Goal: Information Seeking & Learning: Learn about a topic

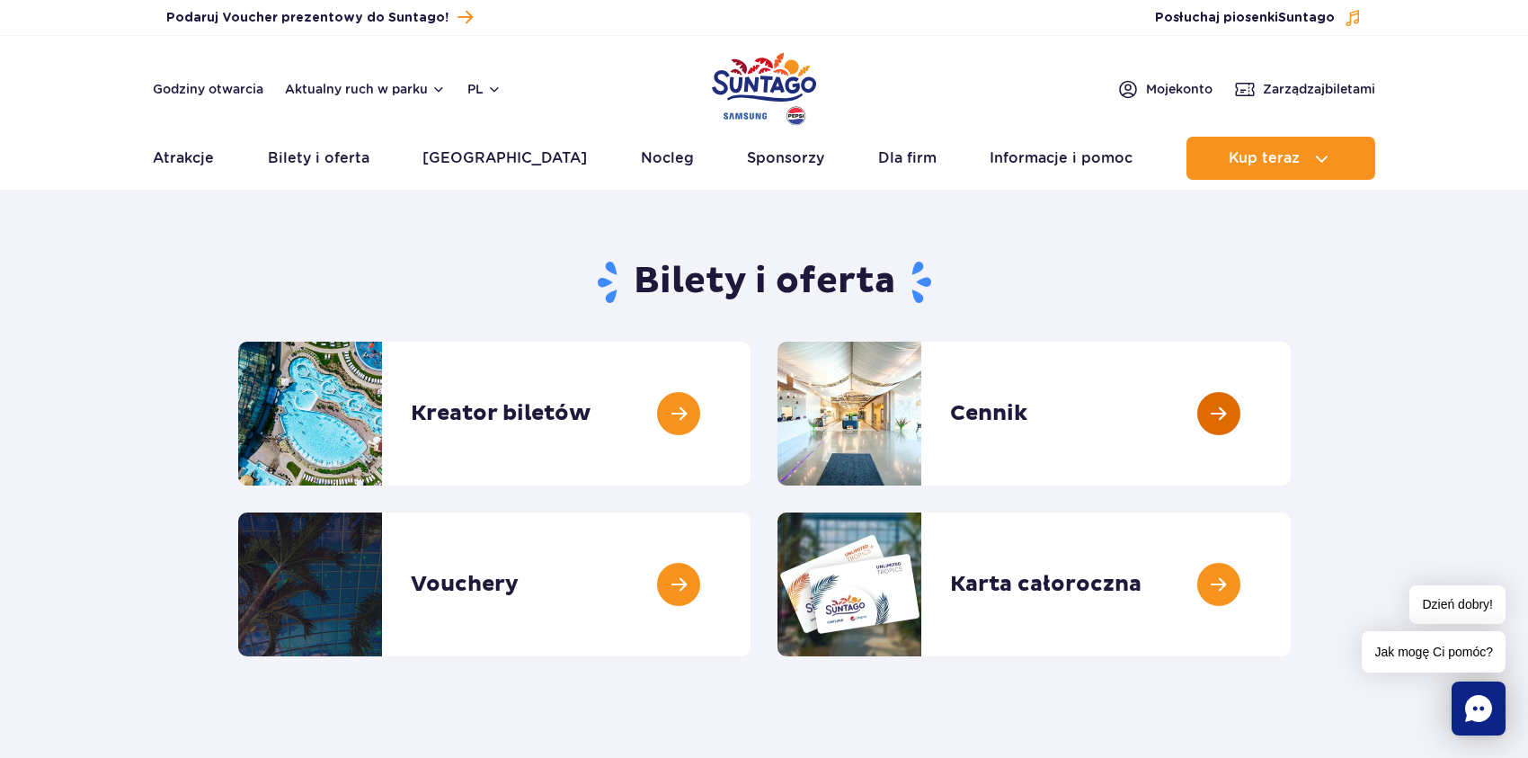
click at [1291, 412] on link at bounding box center [1291, 414] width 0 height 144
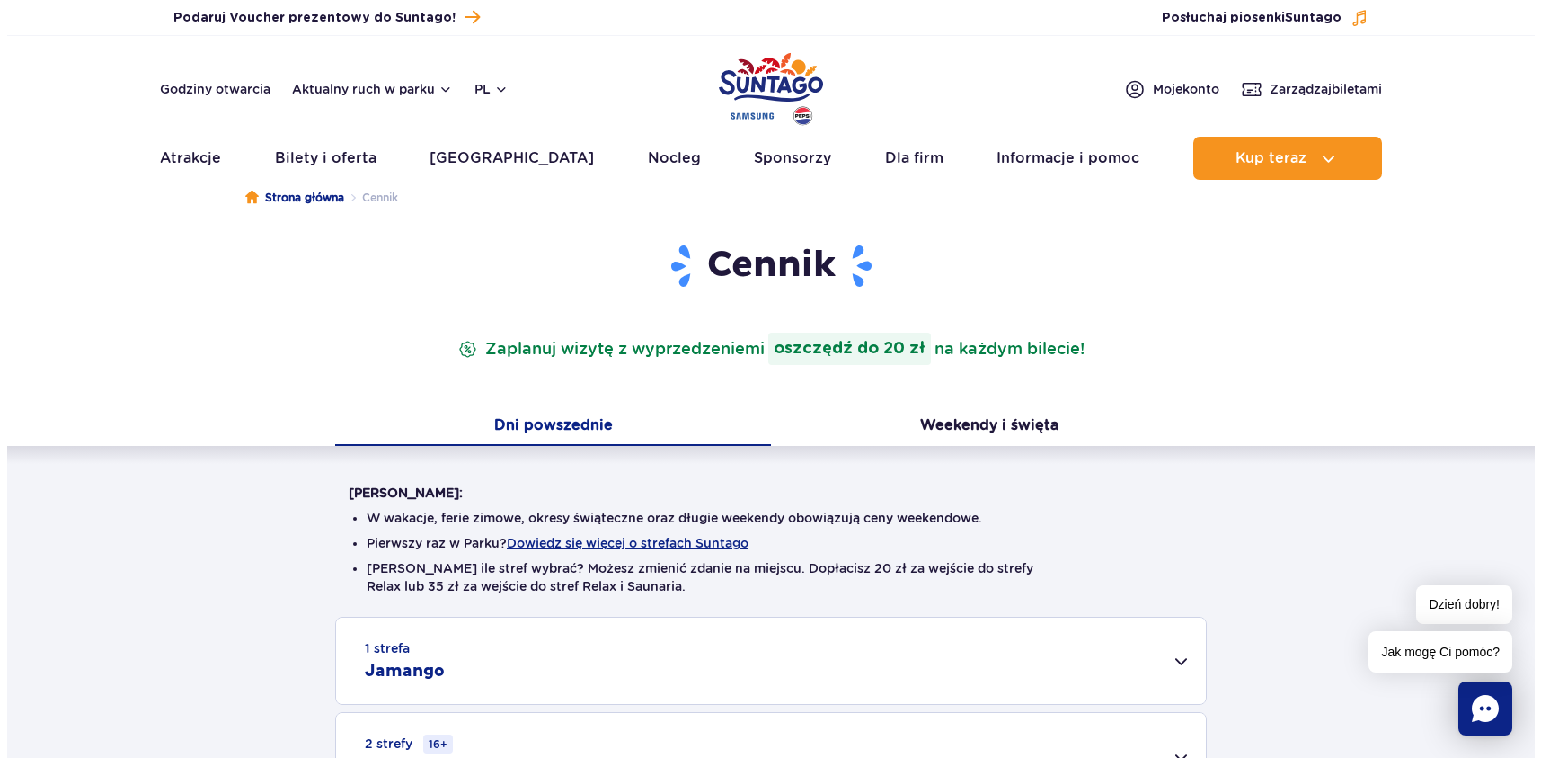
scroll to position [90, 0]
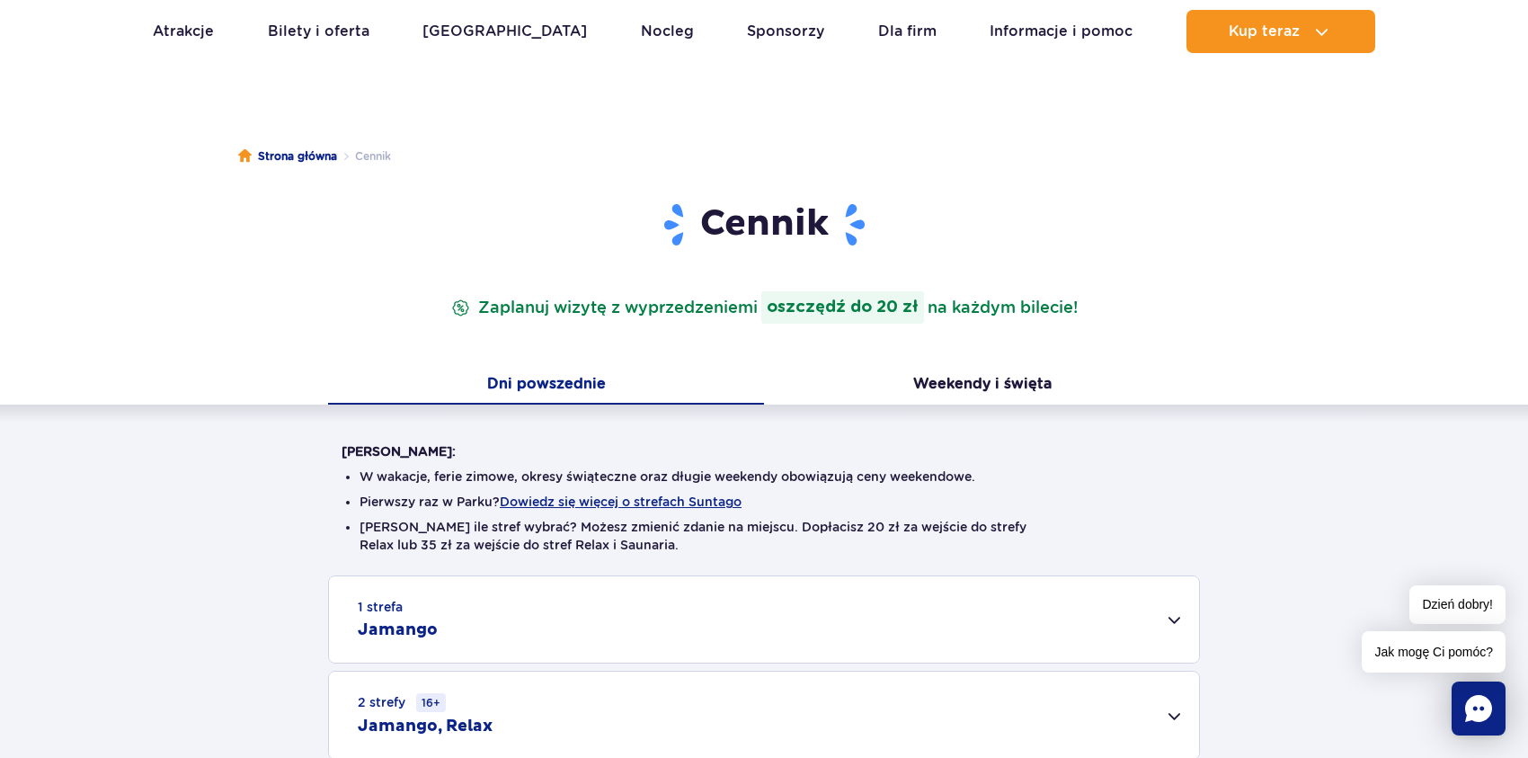
click at [669, 492] on li "Pierwszy raz w Parku? Dowiedz się więcej o strefach Suntago" at bounding box center [763, 501] width 809 height 18
click at [681, 503] on button "Dowiedz się więcej o strefach Suntago" at bounding box center [621, 501] width 242 height 14
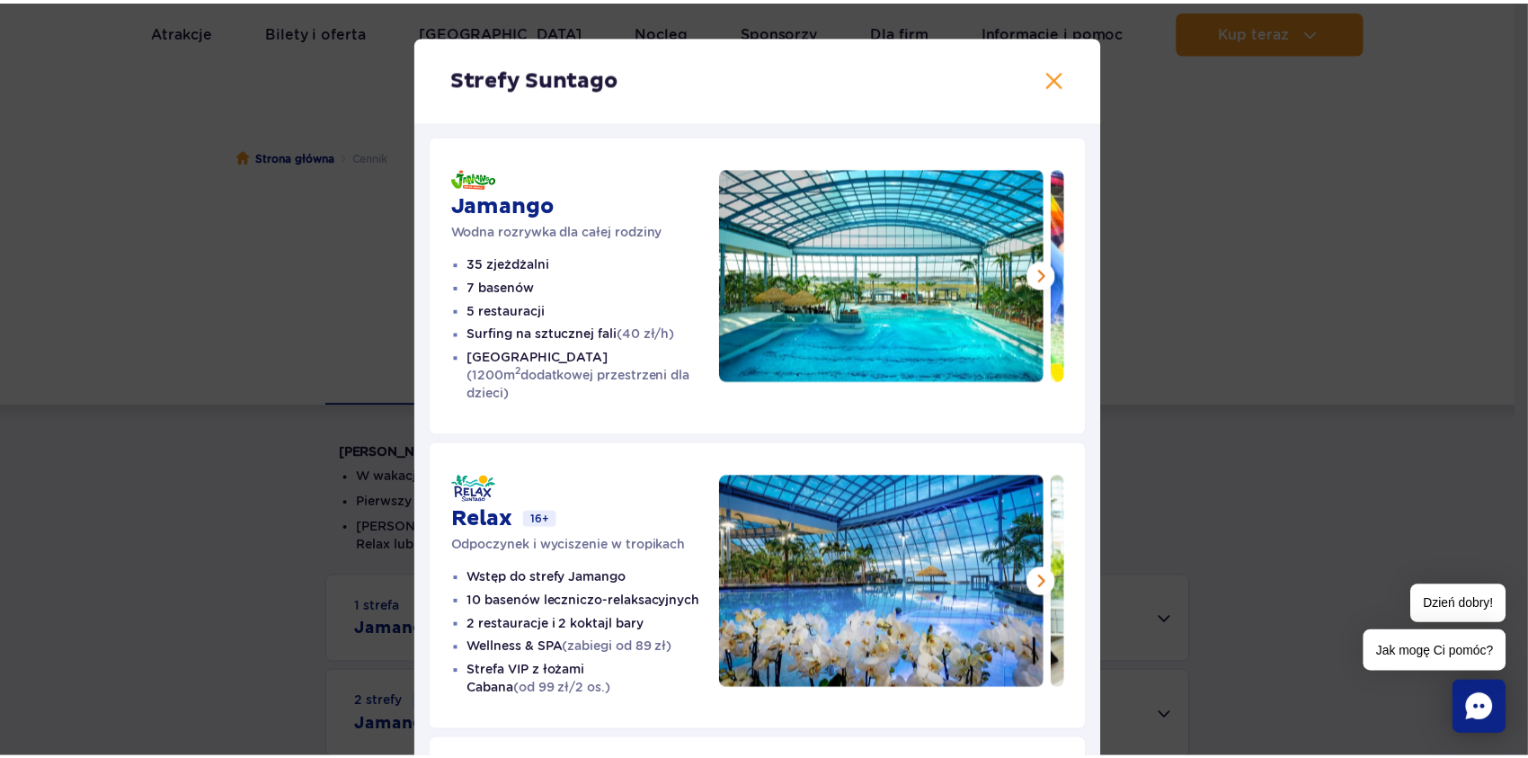
scroll to position [0, 0]
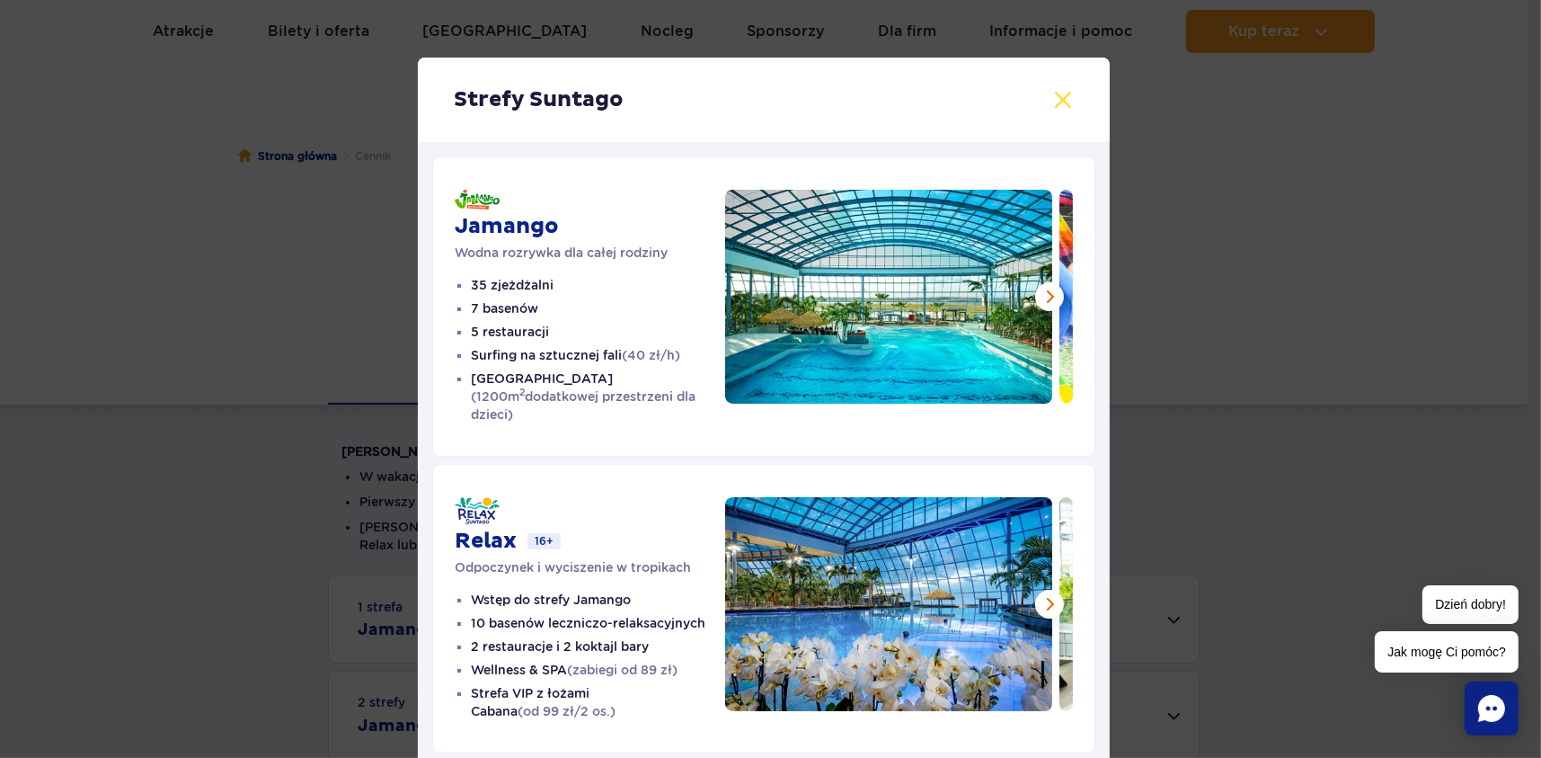
click at [1060, 93] on button at bounding box center [1063, 100] width 22 height 22
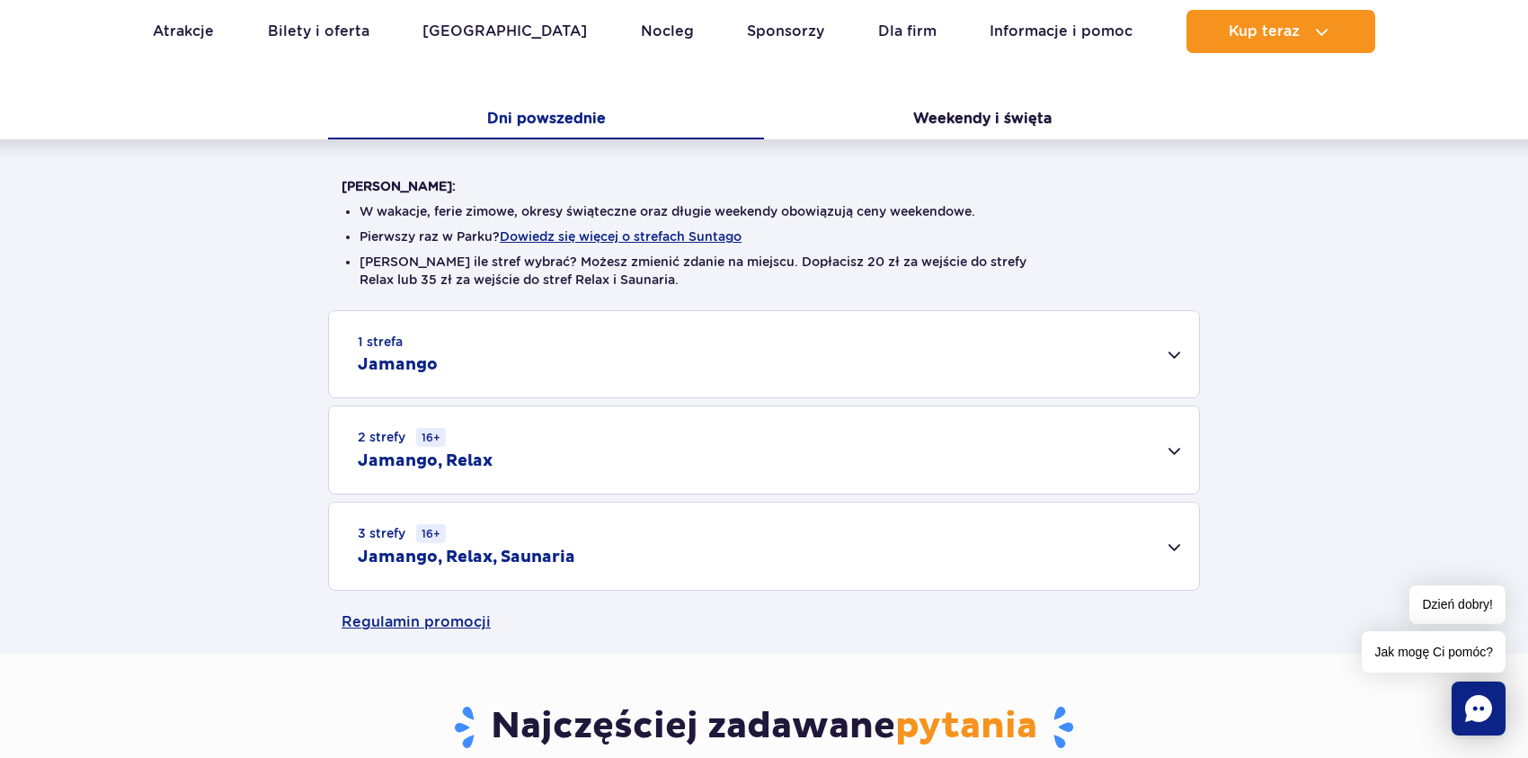
scroll to position [359, 0]
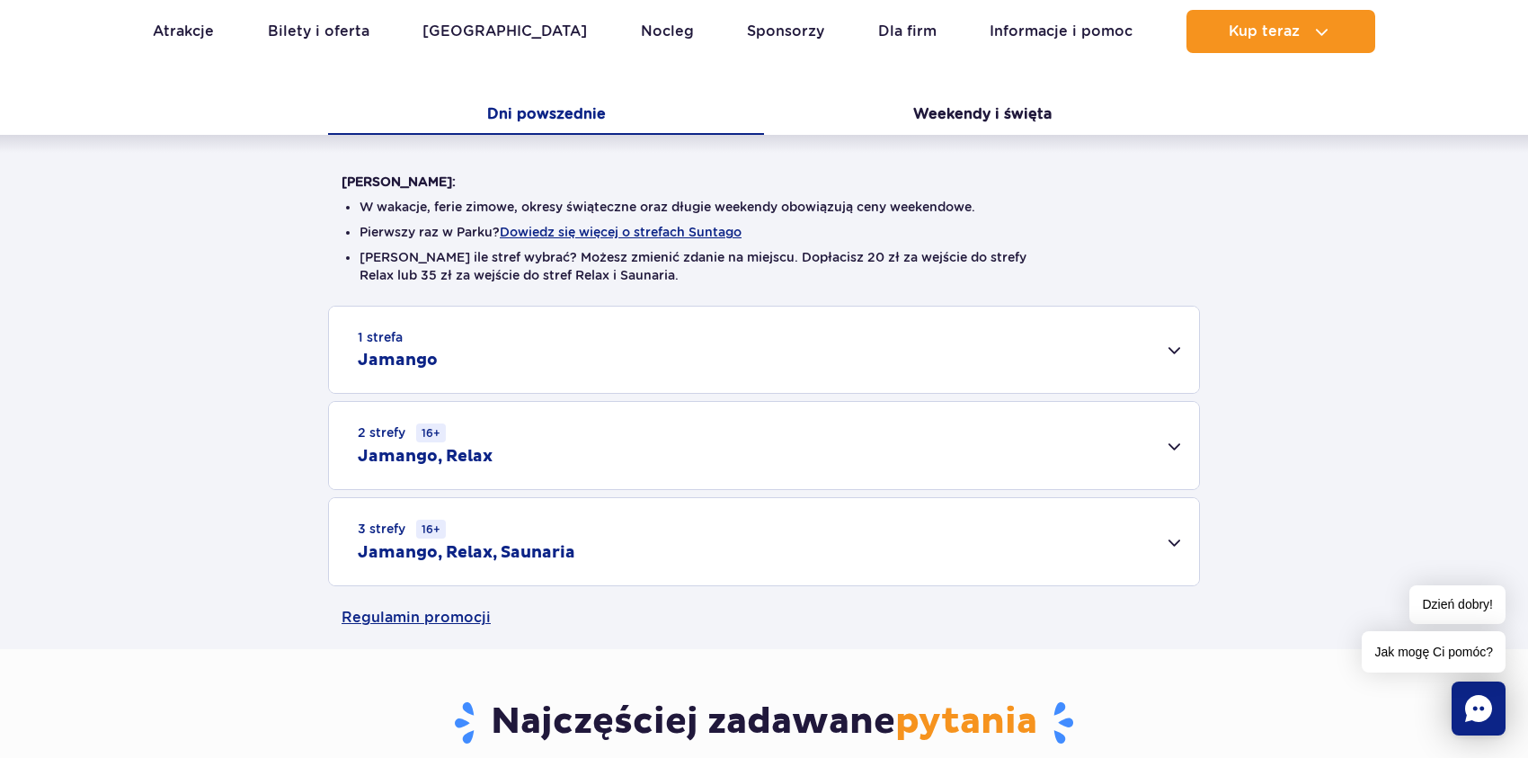
click at [1172, 353] on div "1 strefa Jamango" at bounding box center [764, 349] width 870 height 86
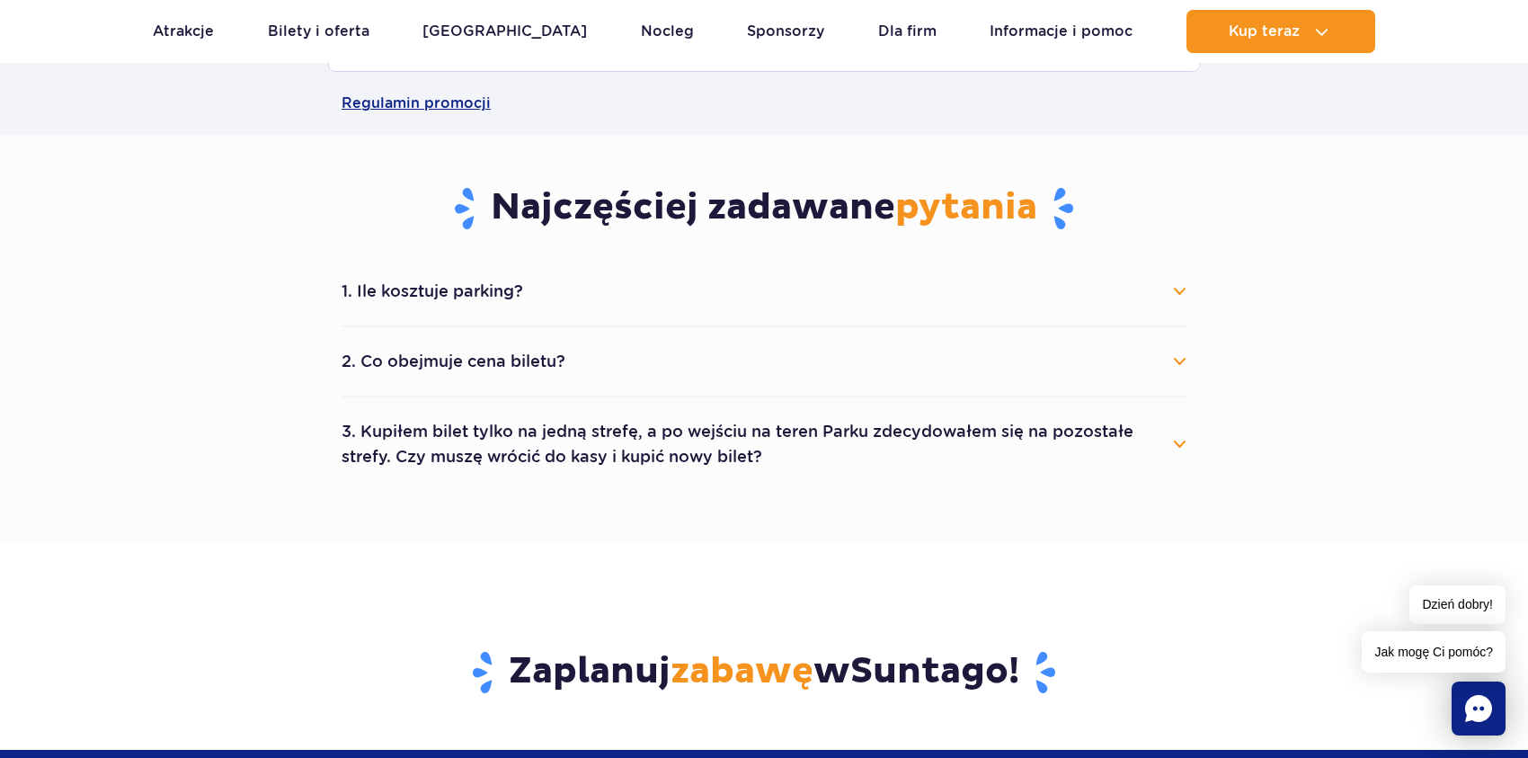
scroll to position [1078, 0]
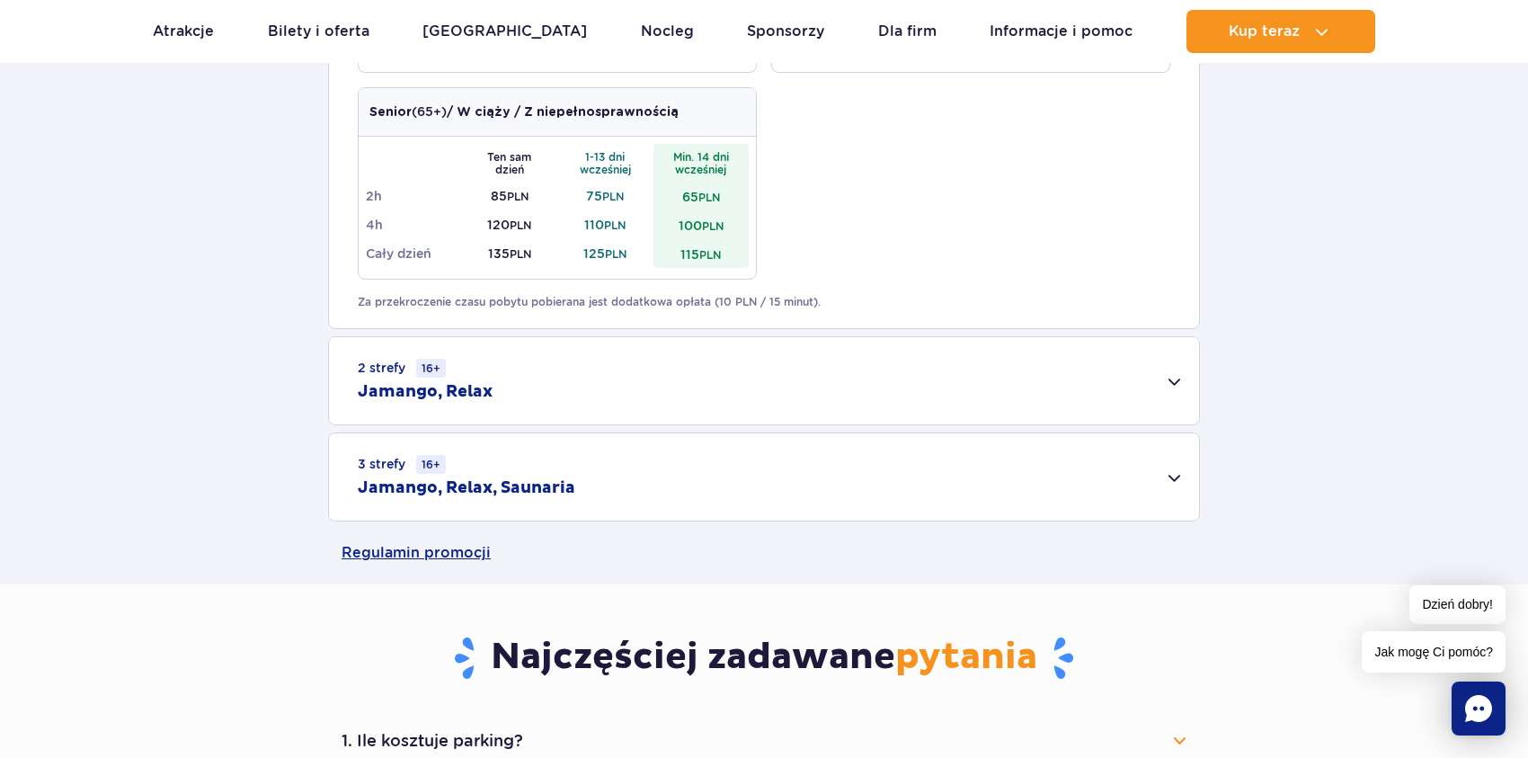
click at [1176, 378] on div "2 strefy 16+ Jamango, Relax" at bounding box center [764, 380] width 870 height 87
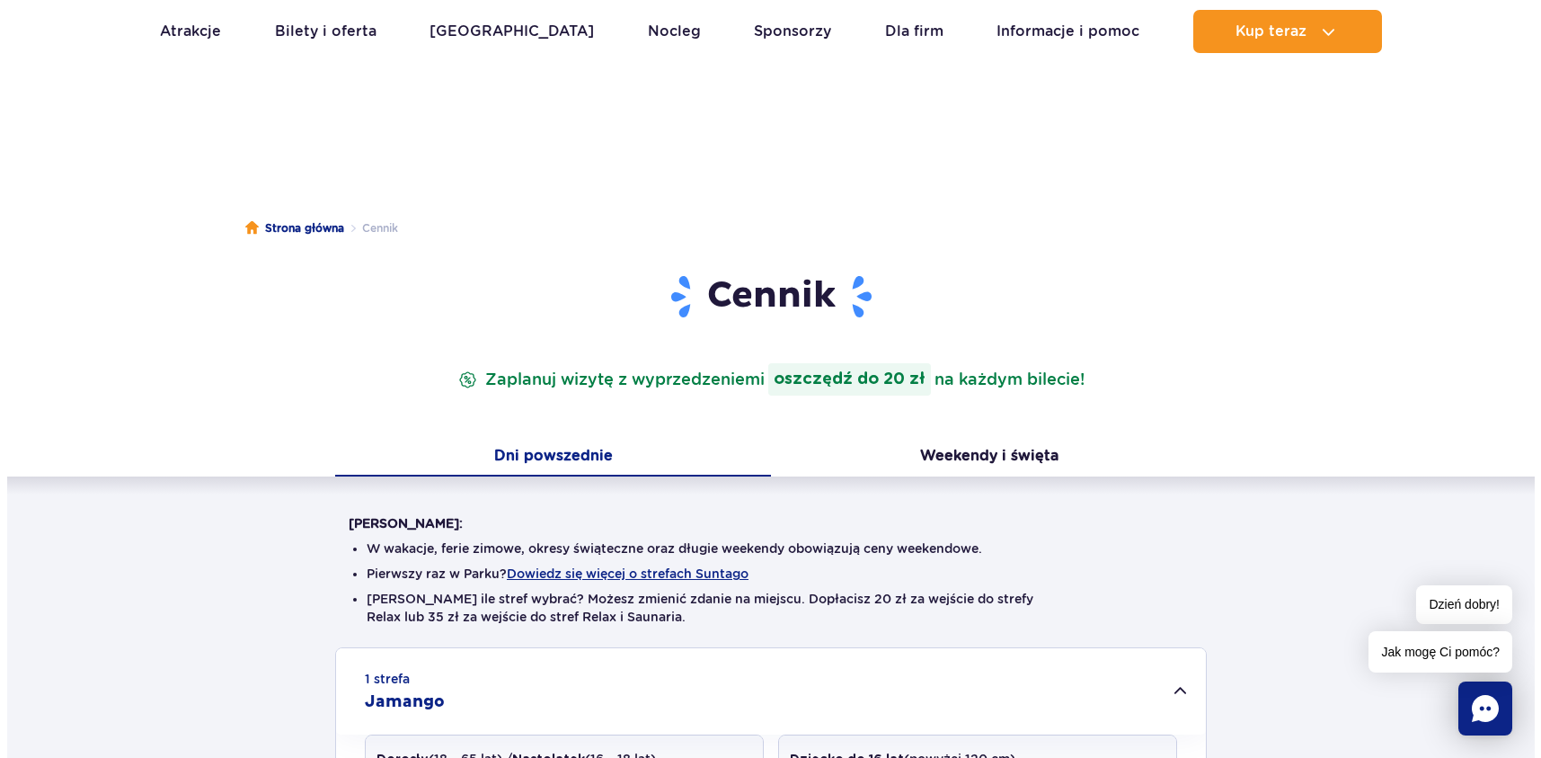
scroll to position [0, 0]
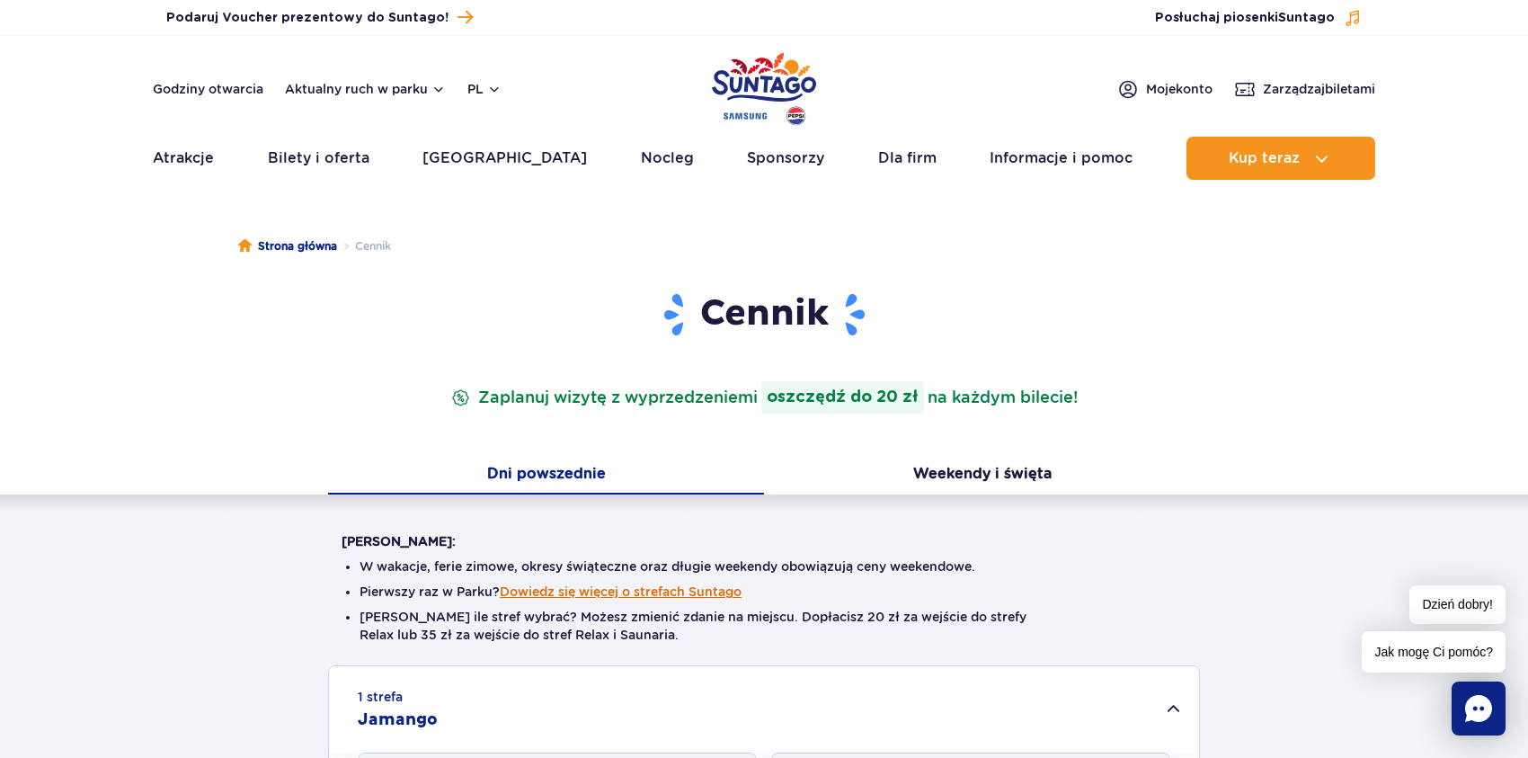
click at [716, 588] on button "Dowiedz się więcej o strefach Suntago" at bounding box center [621, 591] width 242 height 14
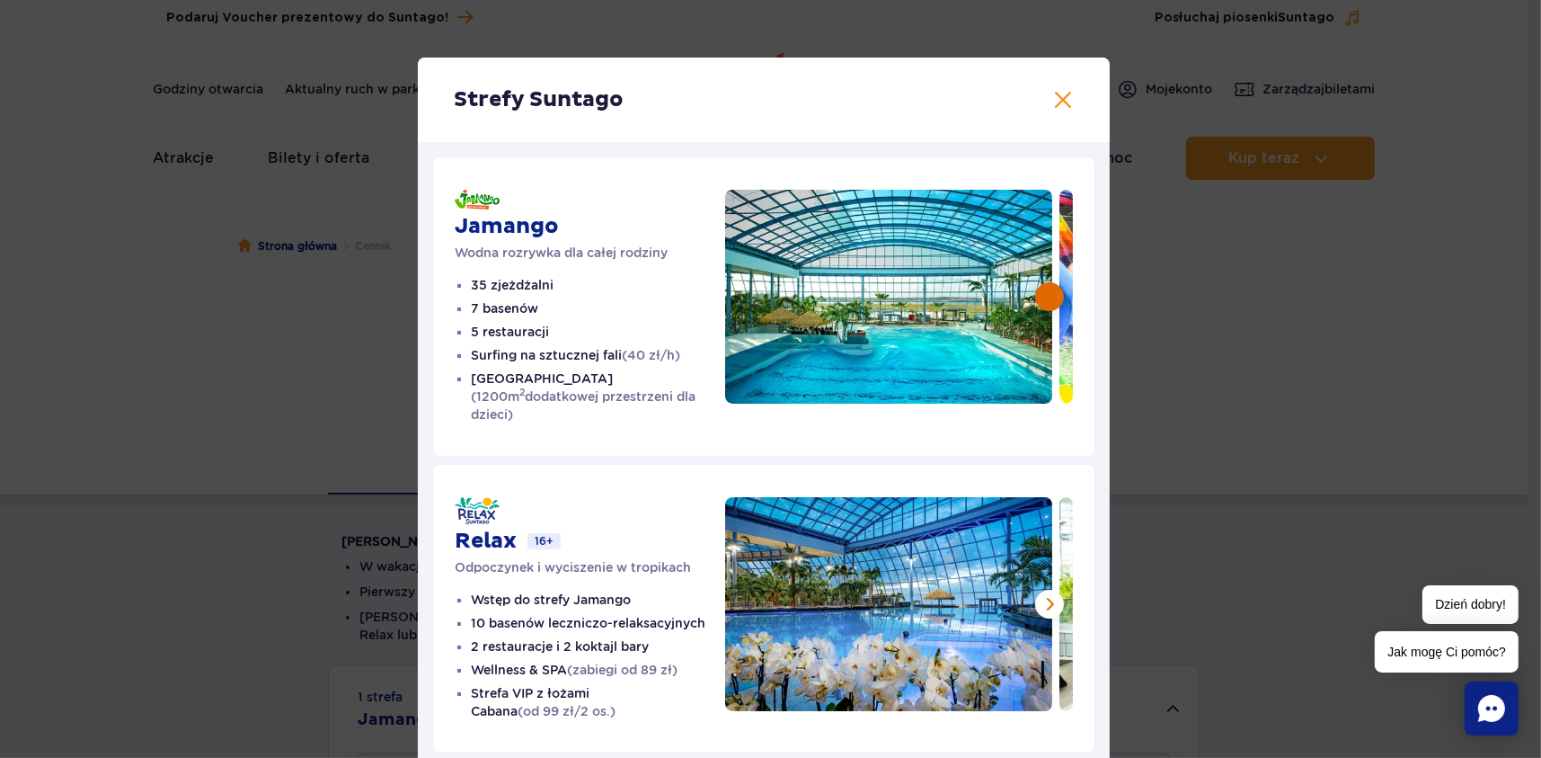
click at [1039, 288] on button at bounding box center [1049, 296] width 29 height 29
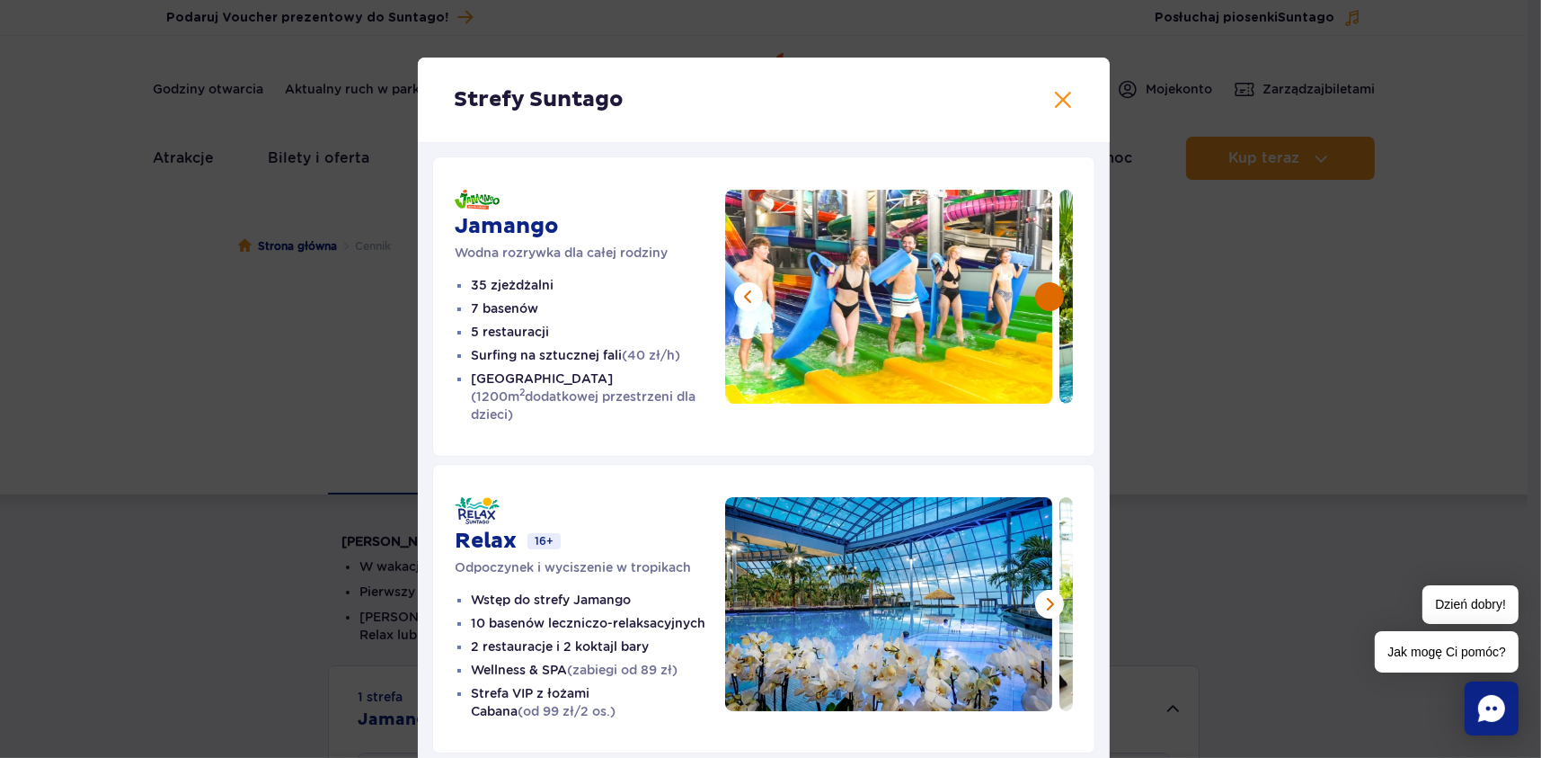
click at [1039, 288] on button at bounding box center [1049, 296] width 29 height 29
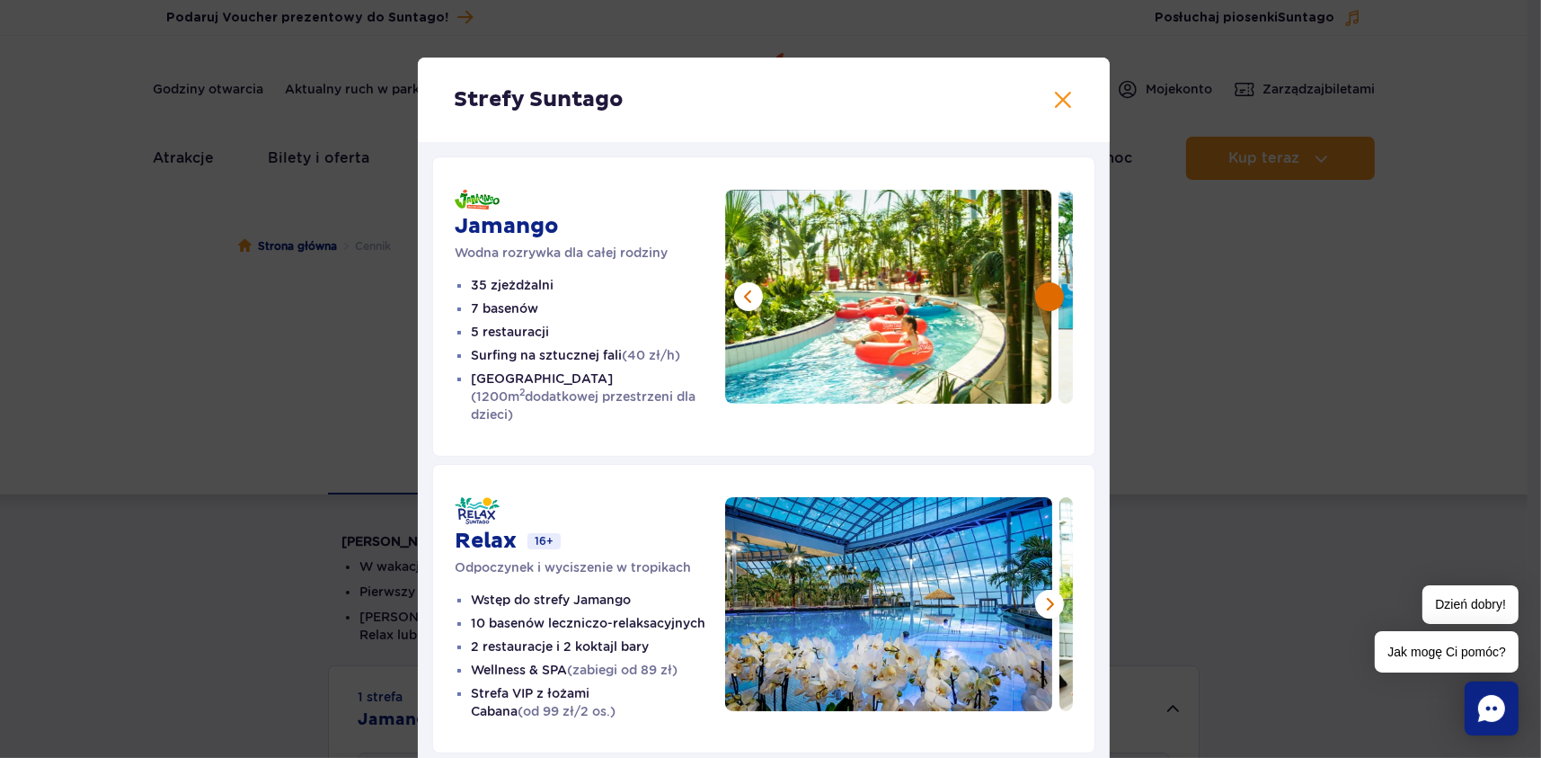
click at [1039, 288] on button at bounding box center [1049, 296] width 29 height 29
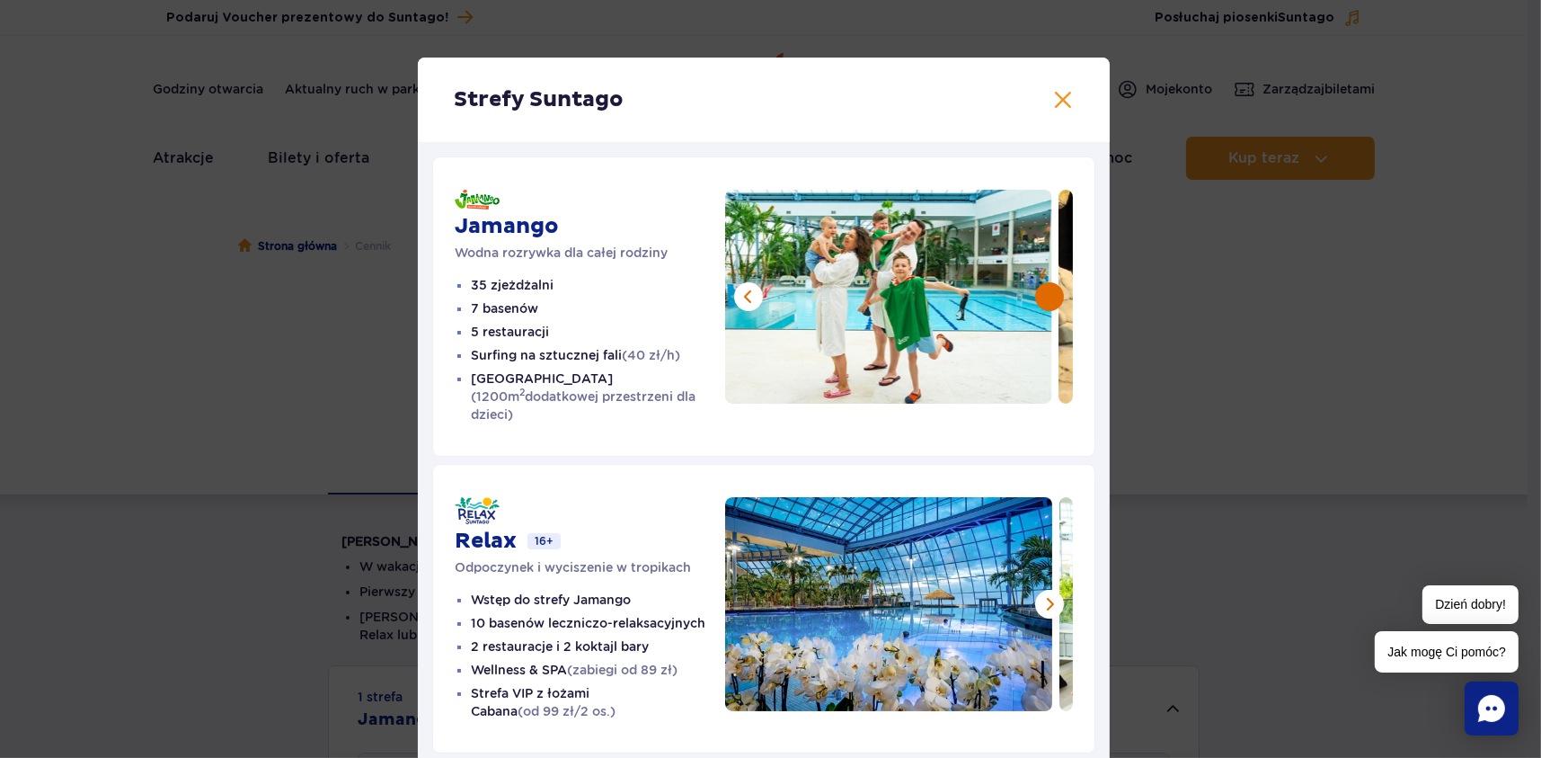
click at [1039, 288] on button at bounding box center [1049, 296] width 29 height 29
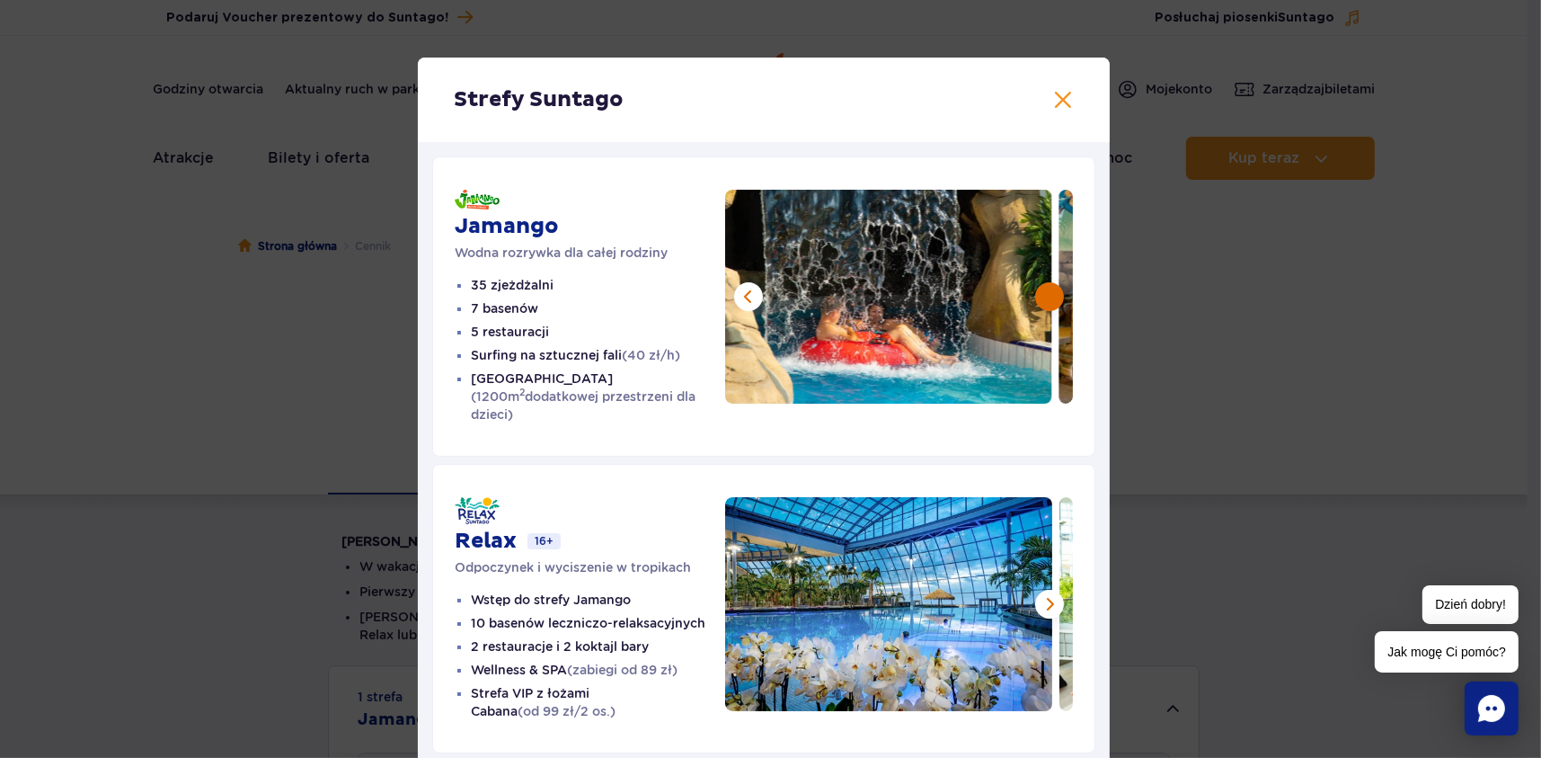
click at [1039, 288] on button at bounding box center [1049, 296] width 29 height 29
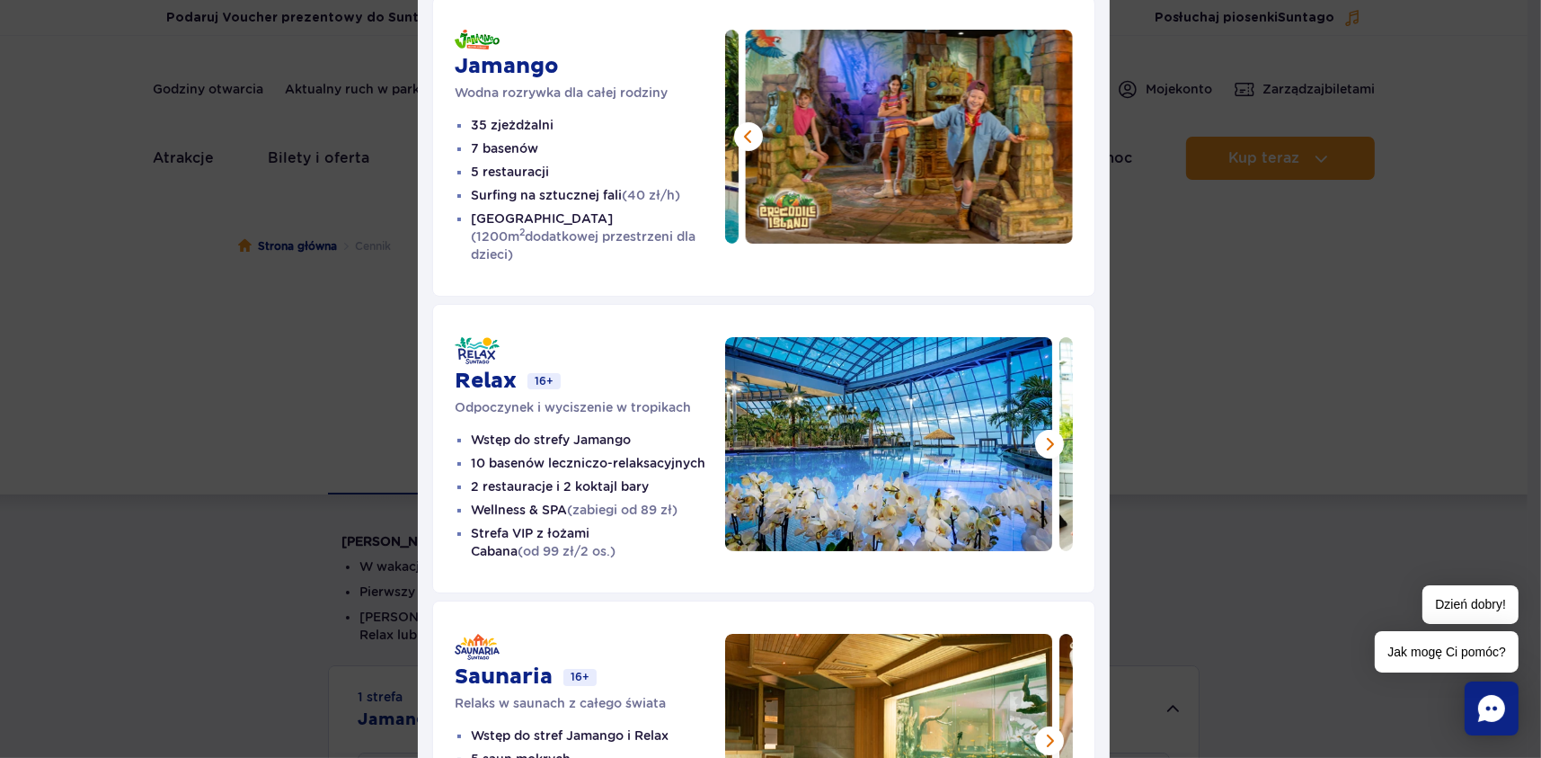
scroll to position [180, 0]
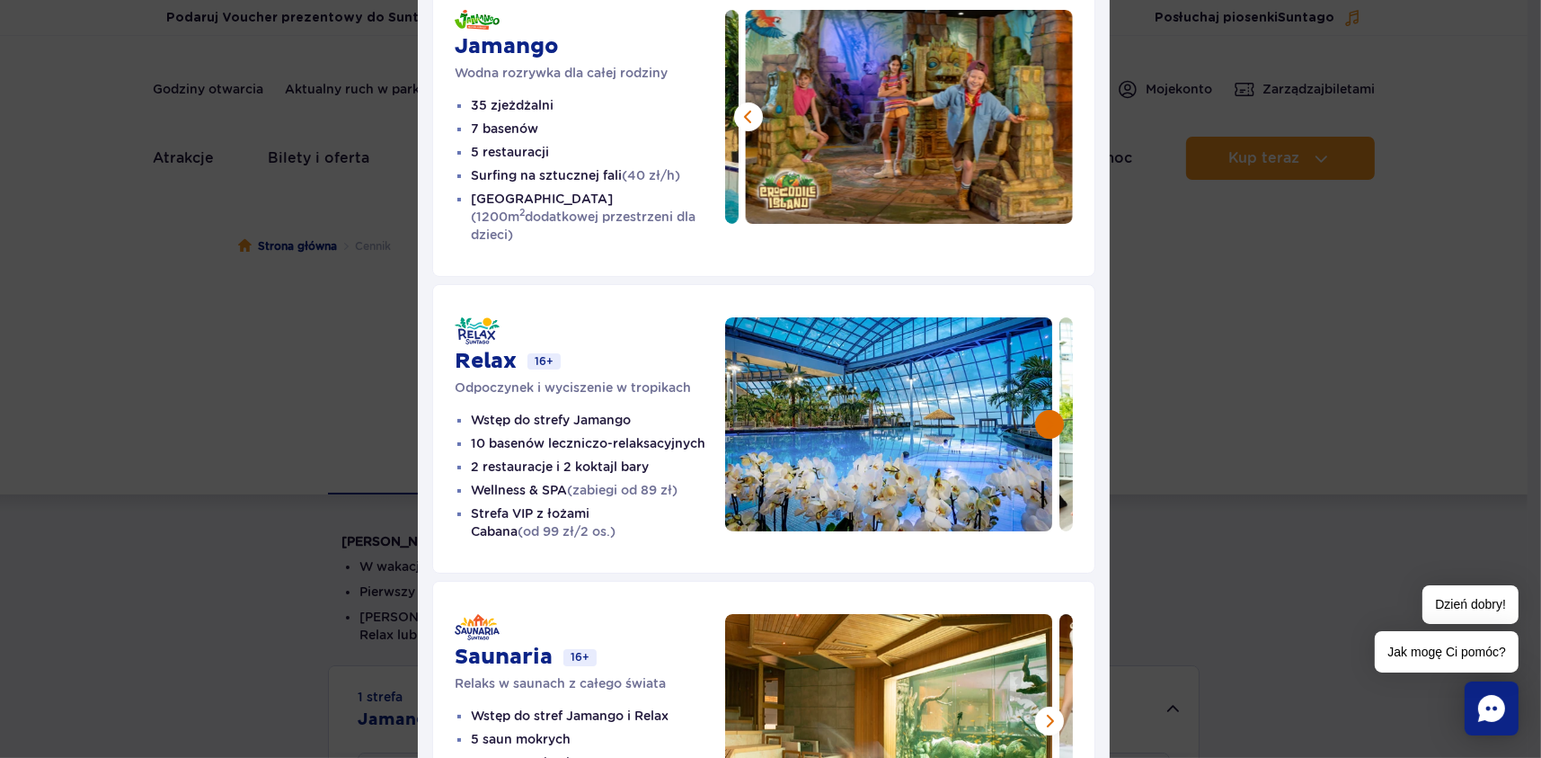
click at [1052, 410] on button at bounding box center [1049, 424] width 29 height 29
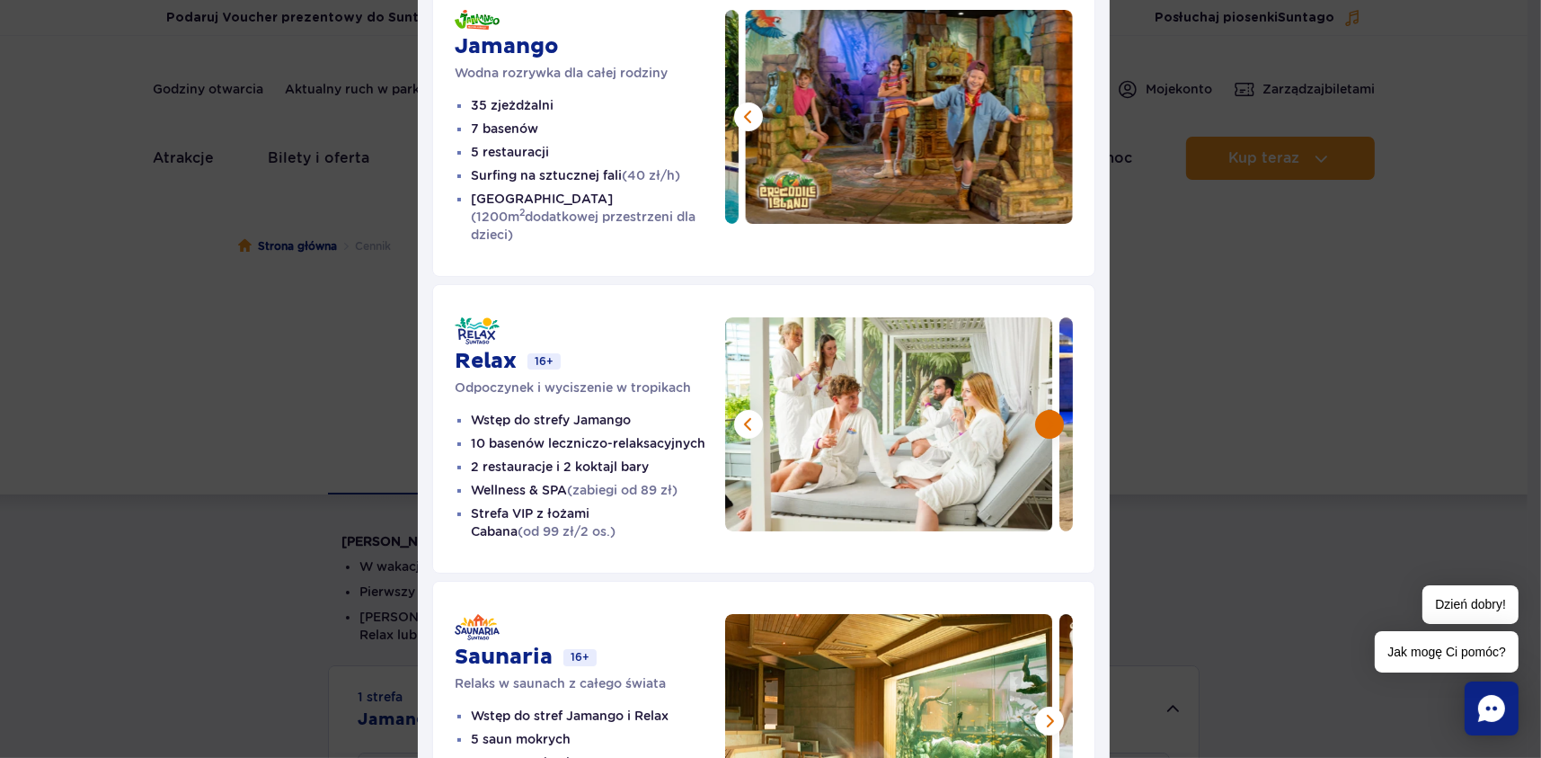
click at [1052, 410] on button at bounding box center [1049, 424] width 29 height 29
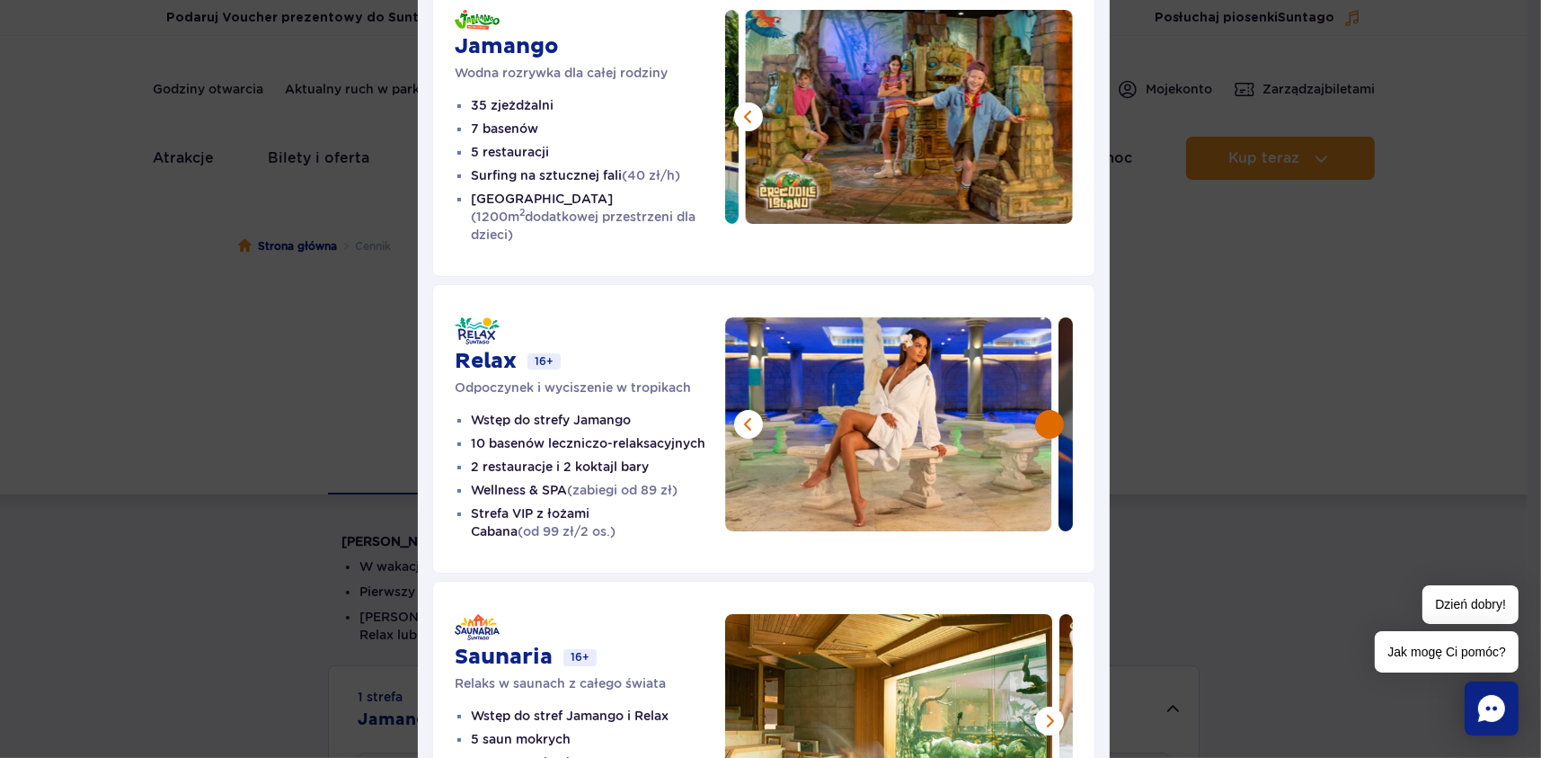
click at [1052, 410] on button at bounding box center [1049, 424] width 29 height 29
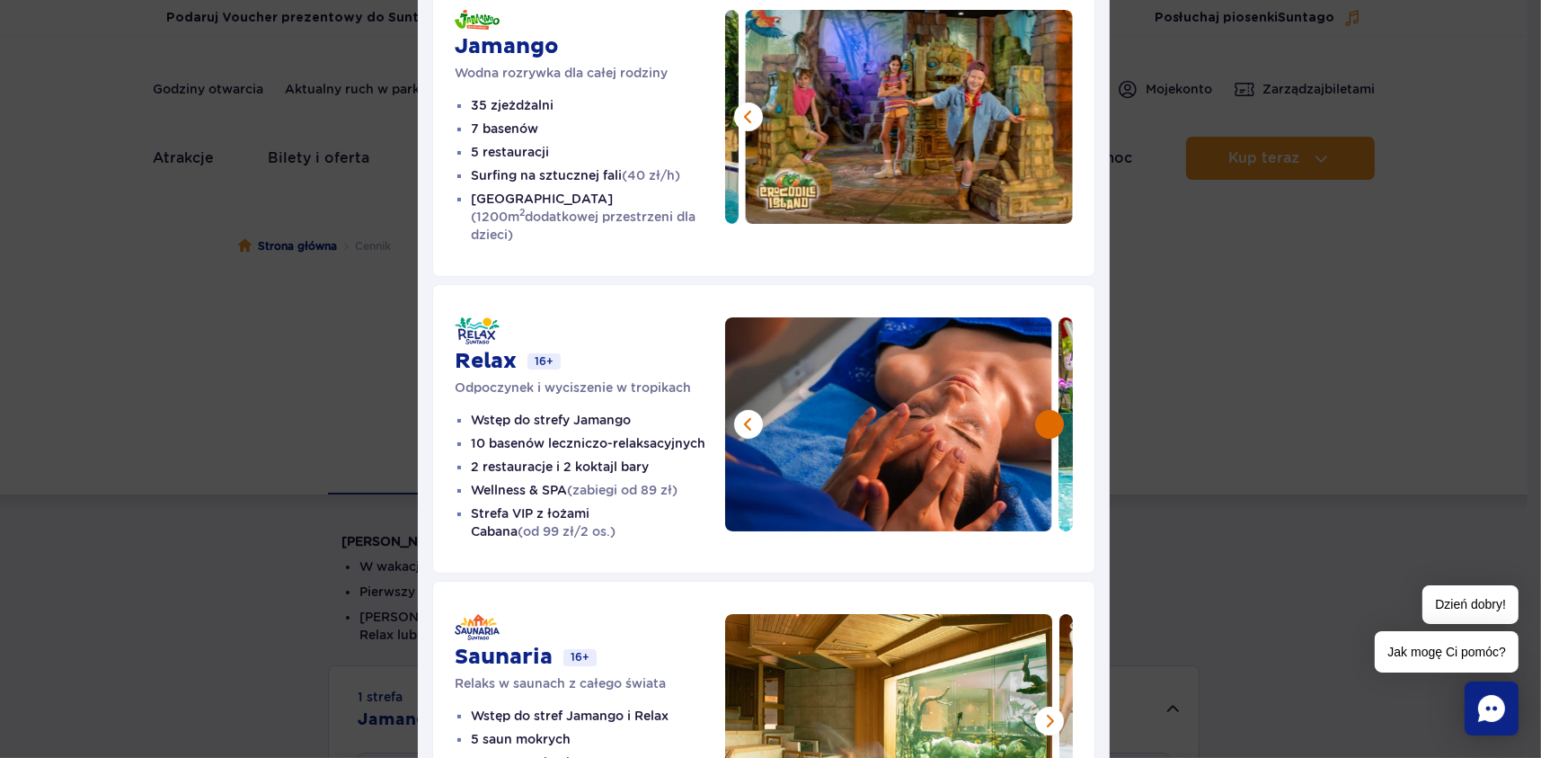
click at [1052, 410] on button at bounding box center [1049, 424] width 29 height 29
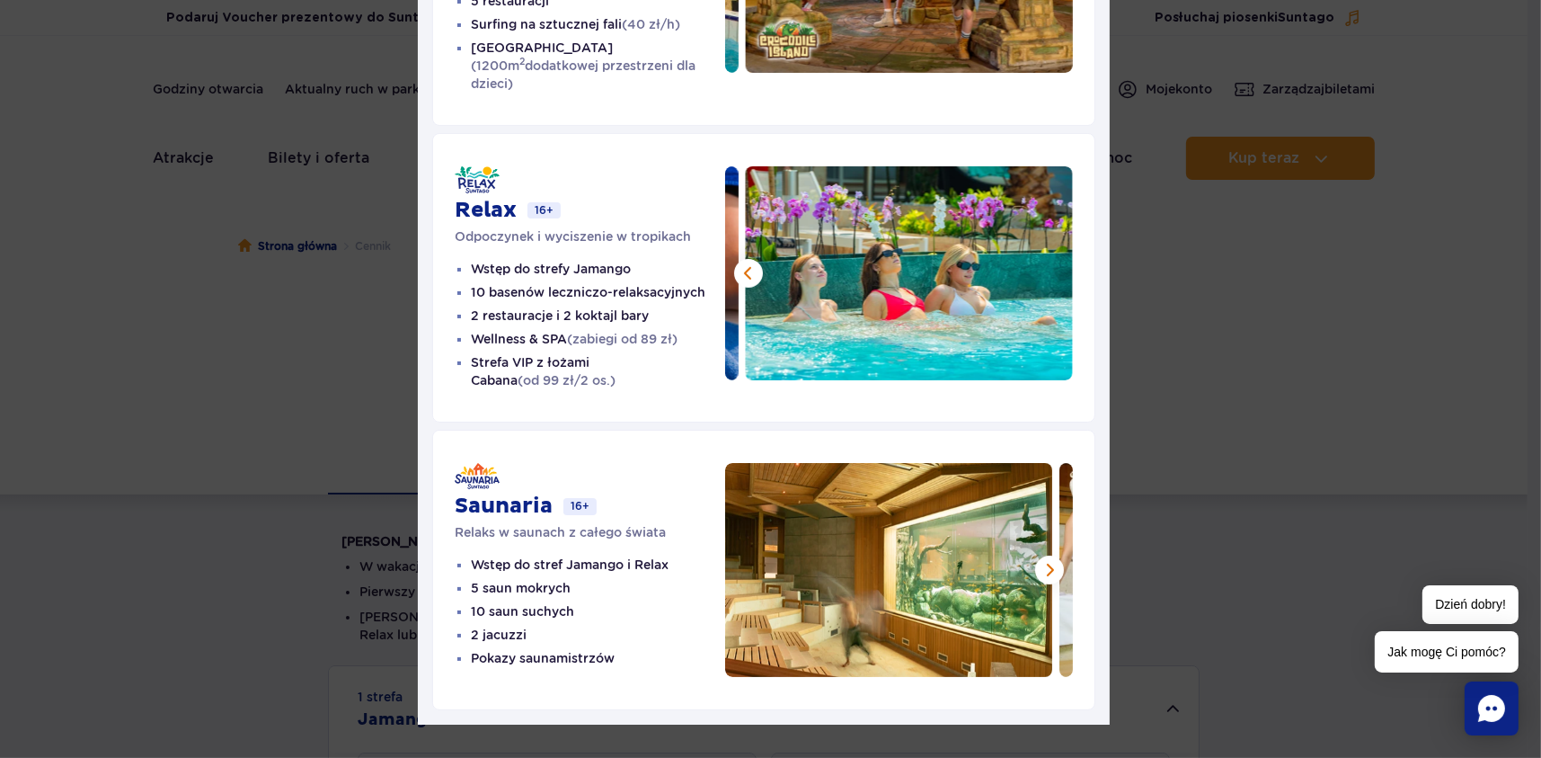
scroll to position [336, 0]
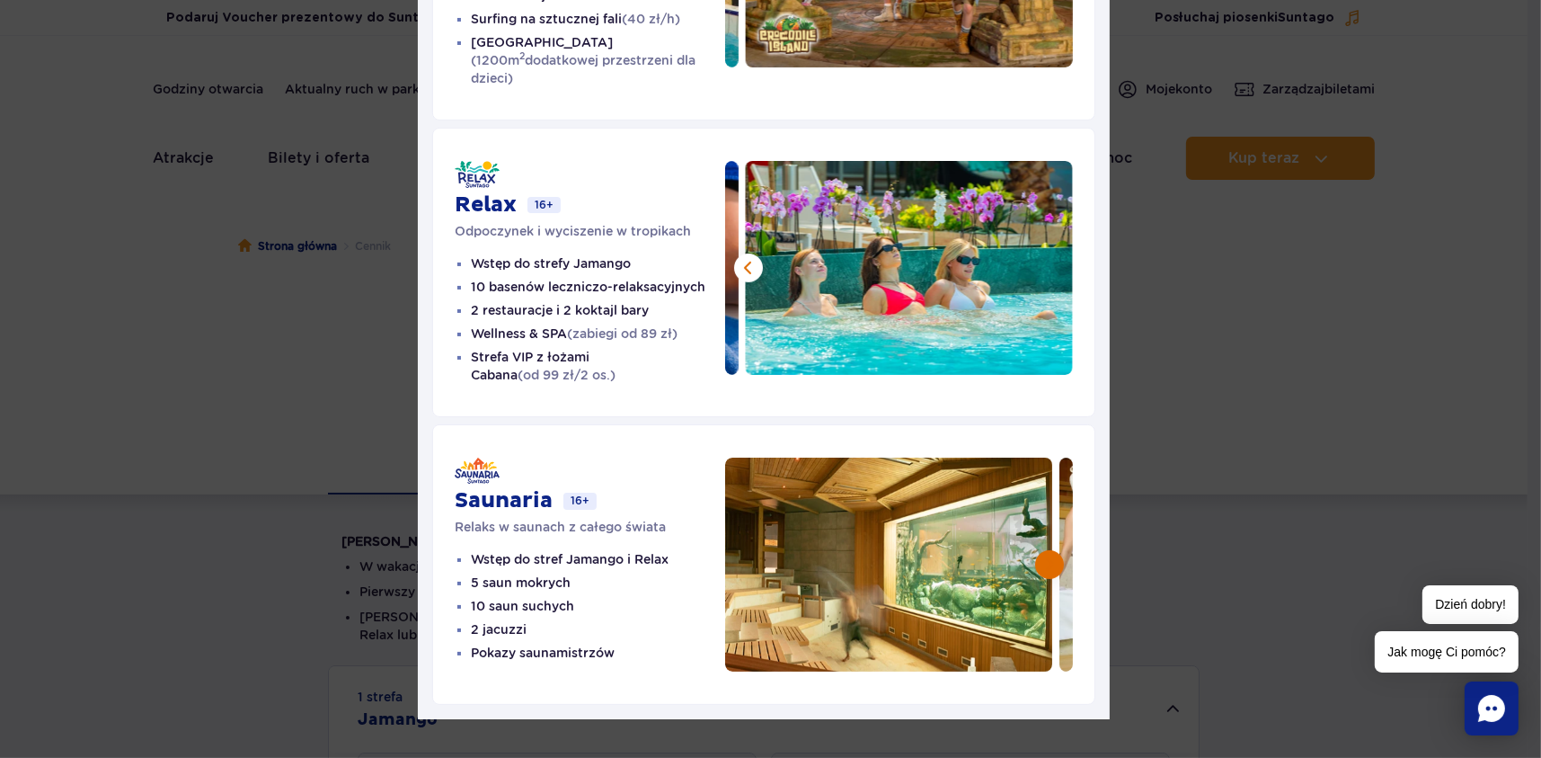
click at [1035, 550] on button at bounding box center [1049, 564] width 29 height 29
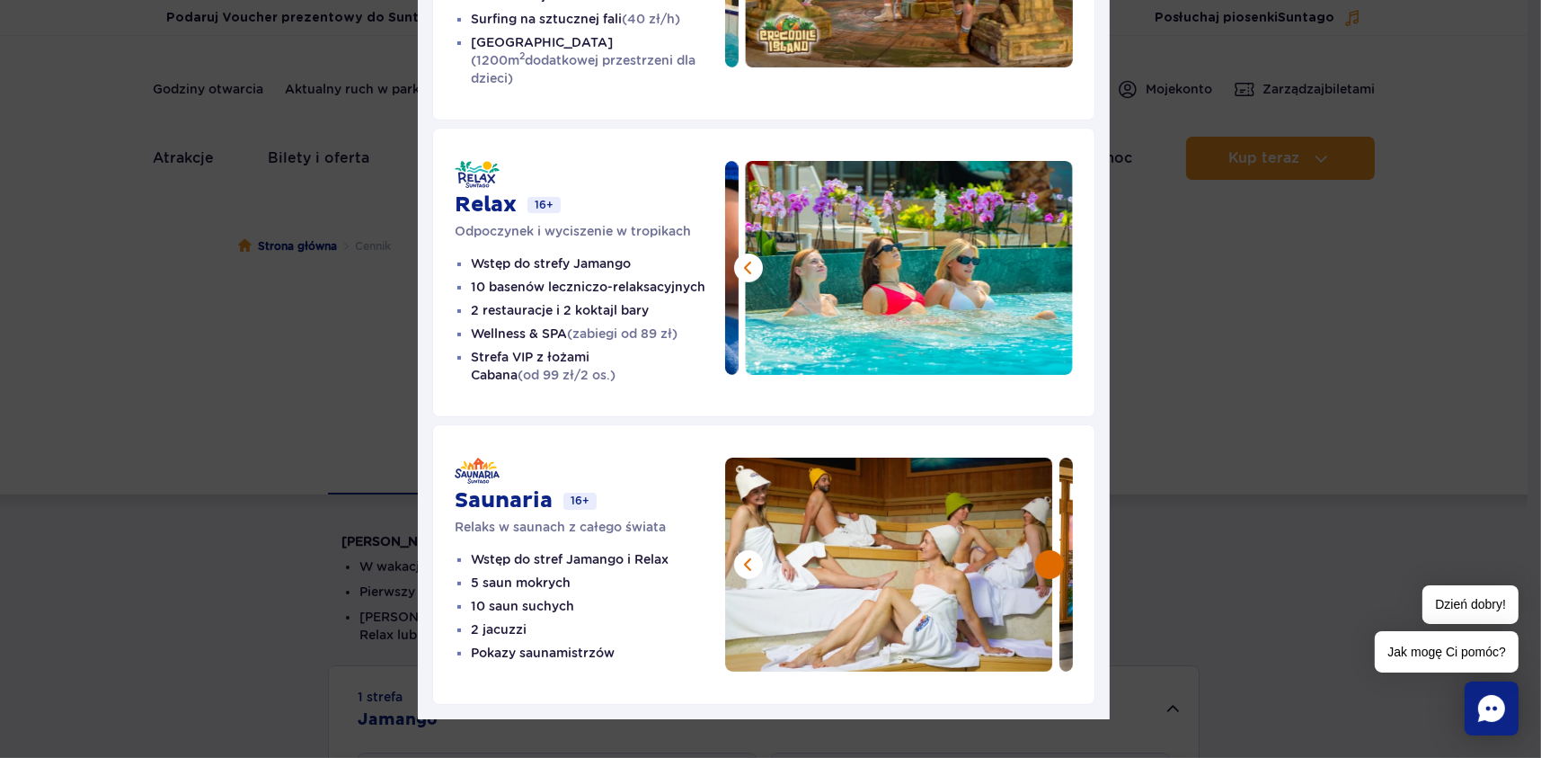
click at [1035, 550] on button at bounding box center [1049, 564] width 29 height 29
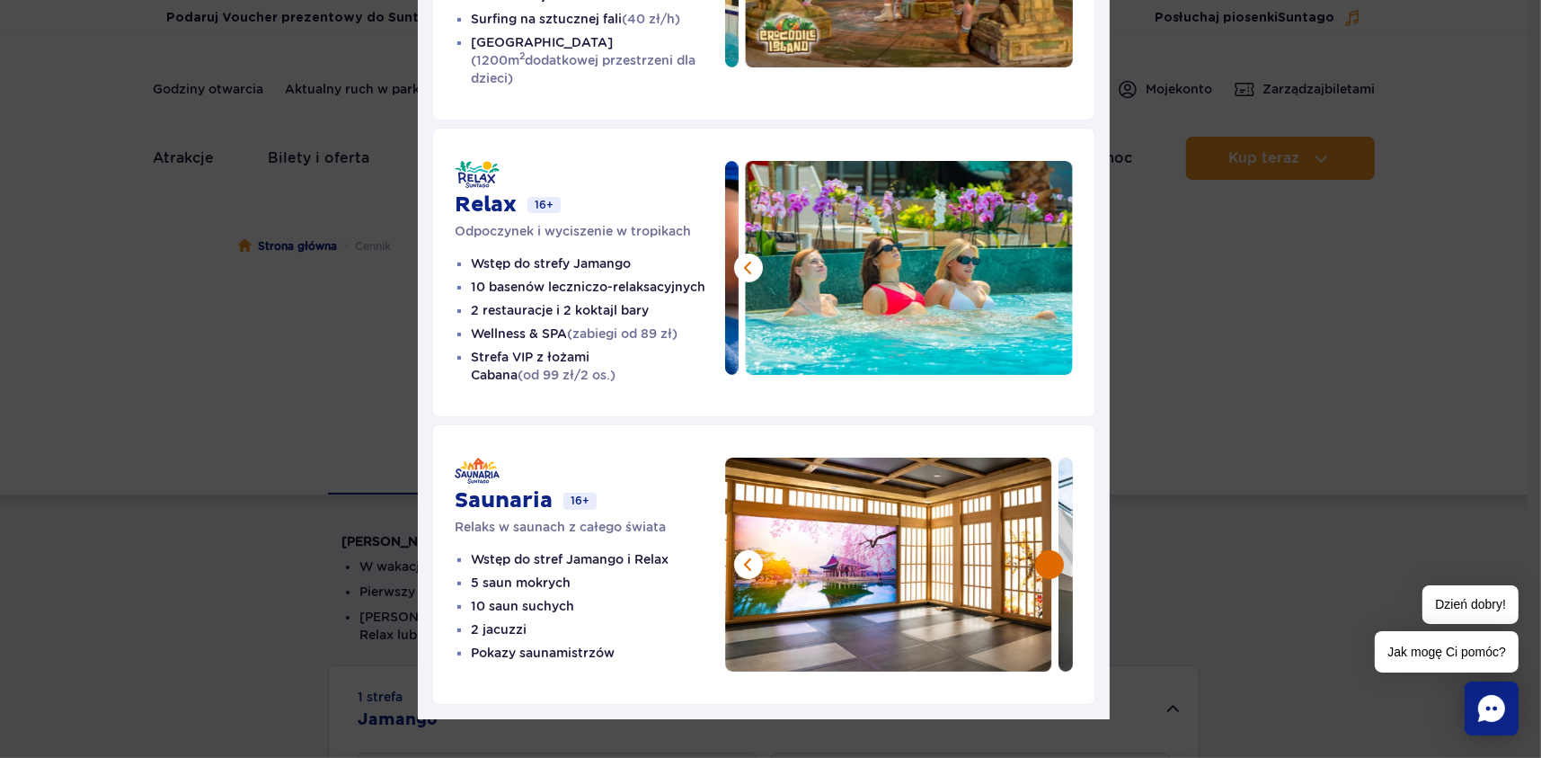
click at [1035, 550] on button at bounding box center [1049, 564] width 29 height 29
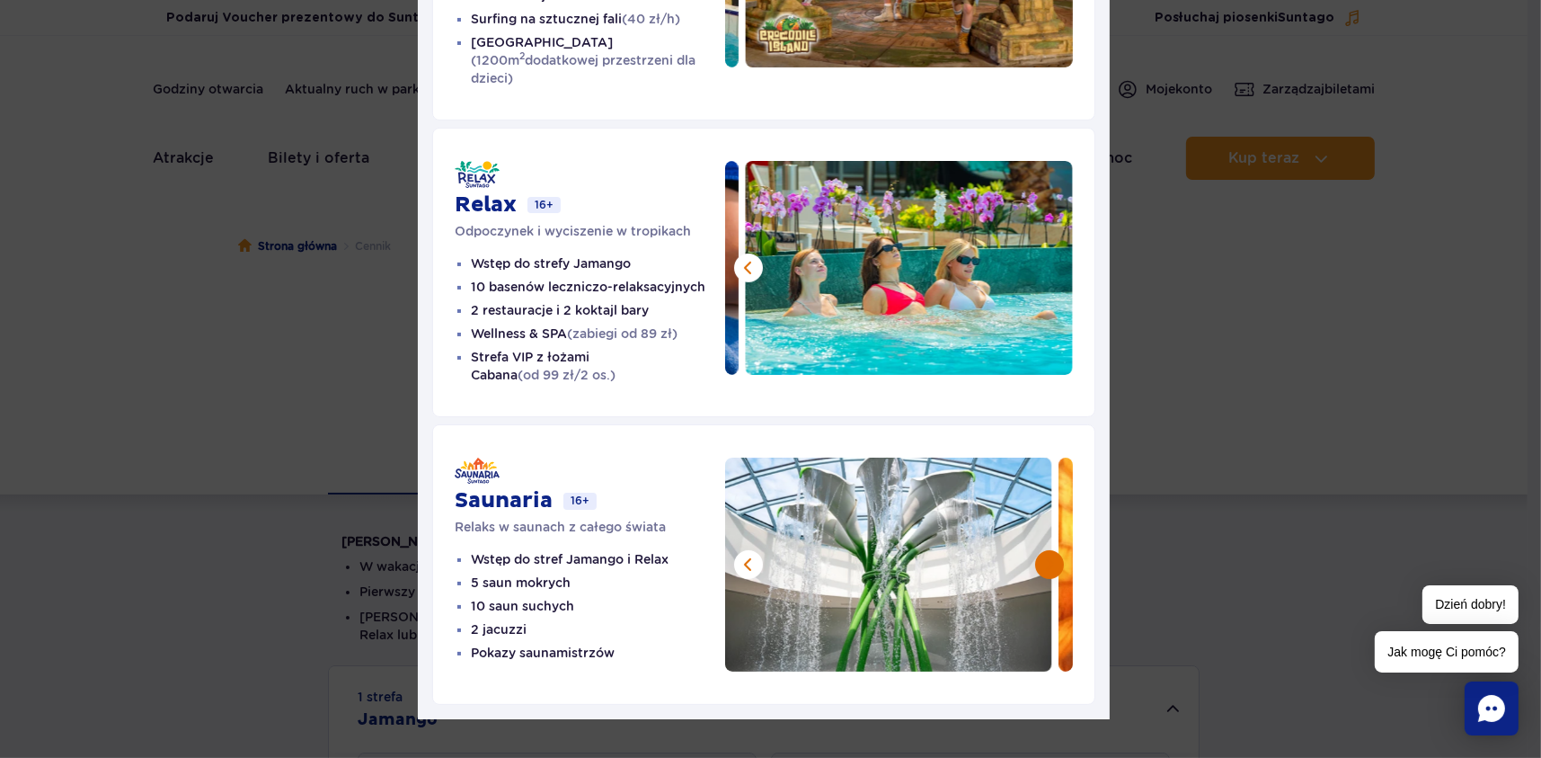
click at [1035, 550] on button at bounding box center [1049, 564] width 29 height 29
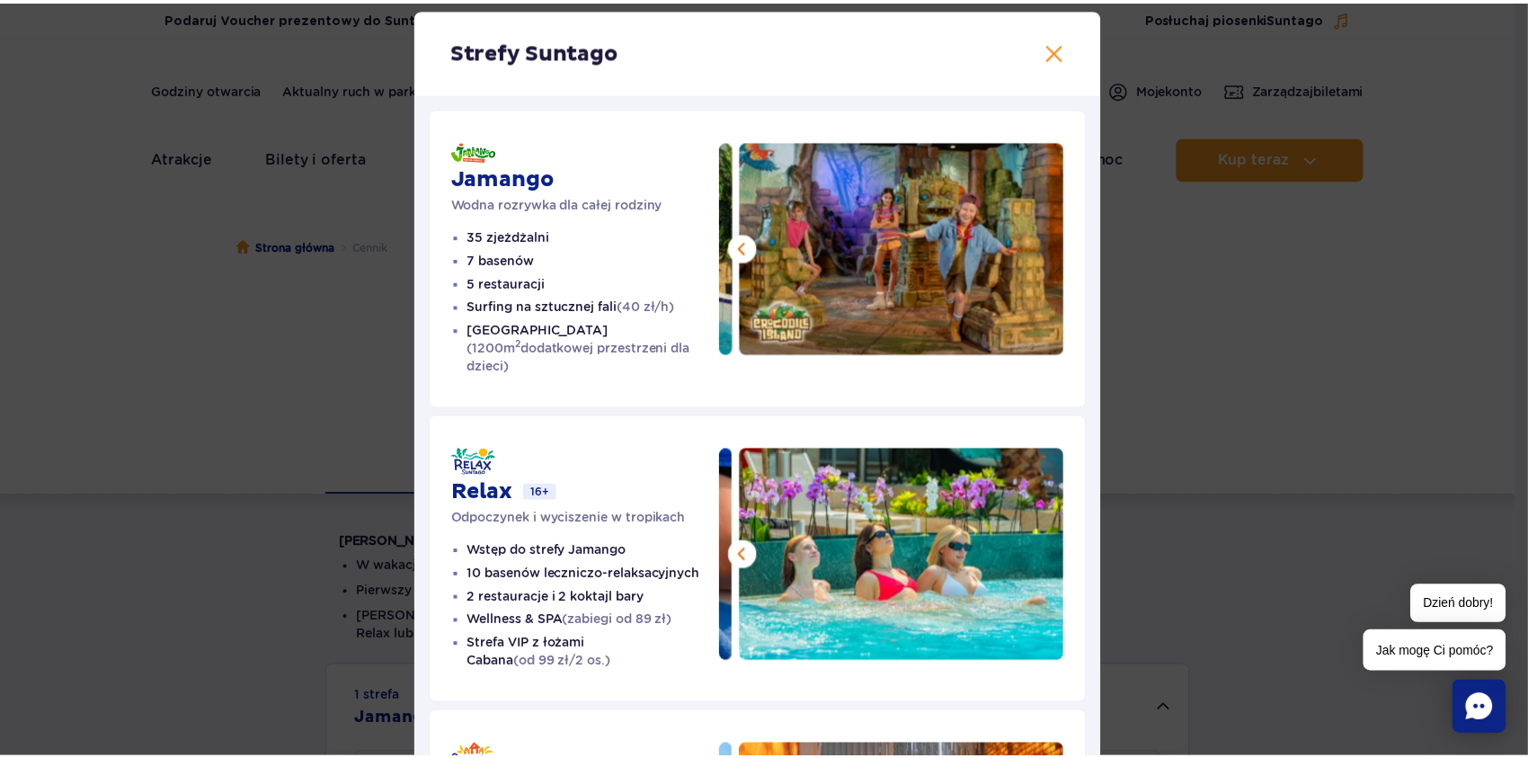
scroll to position [0, 0]
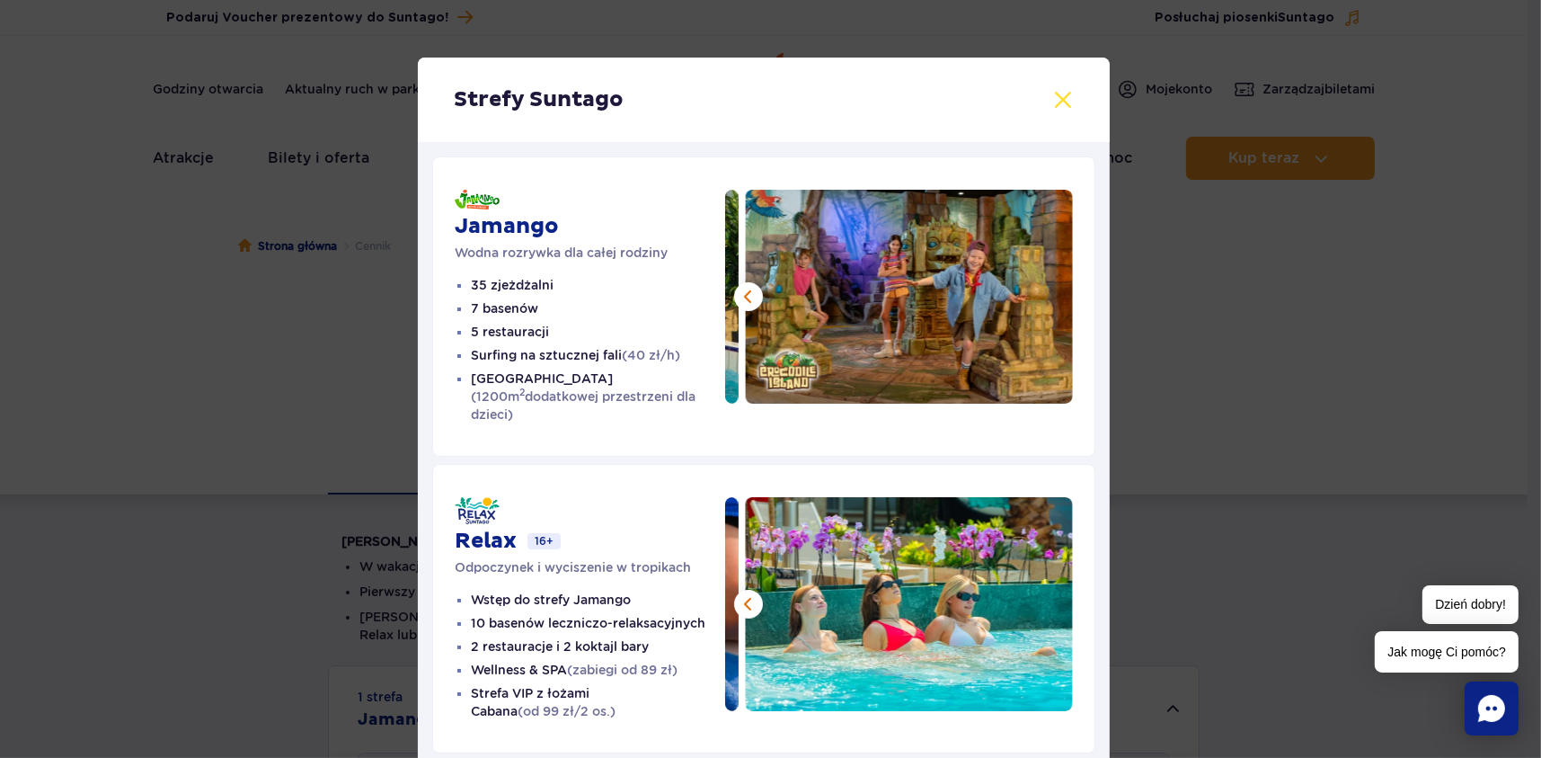
click at [1055, 97] on button at bounding box center [1063, 100] width 22 height 22
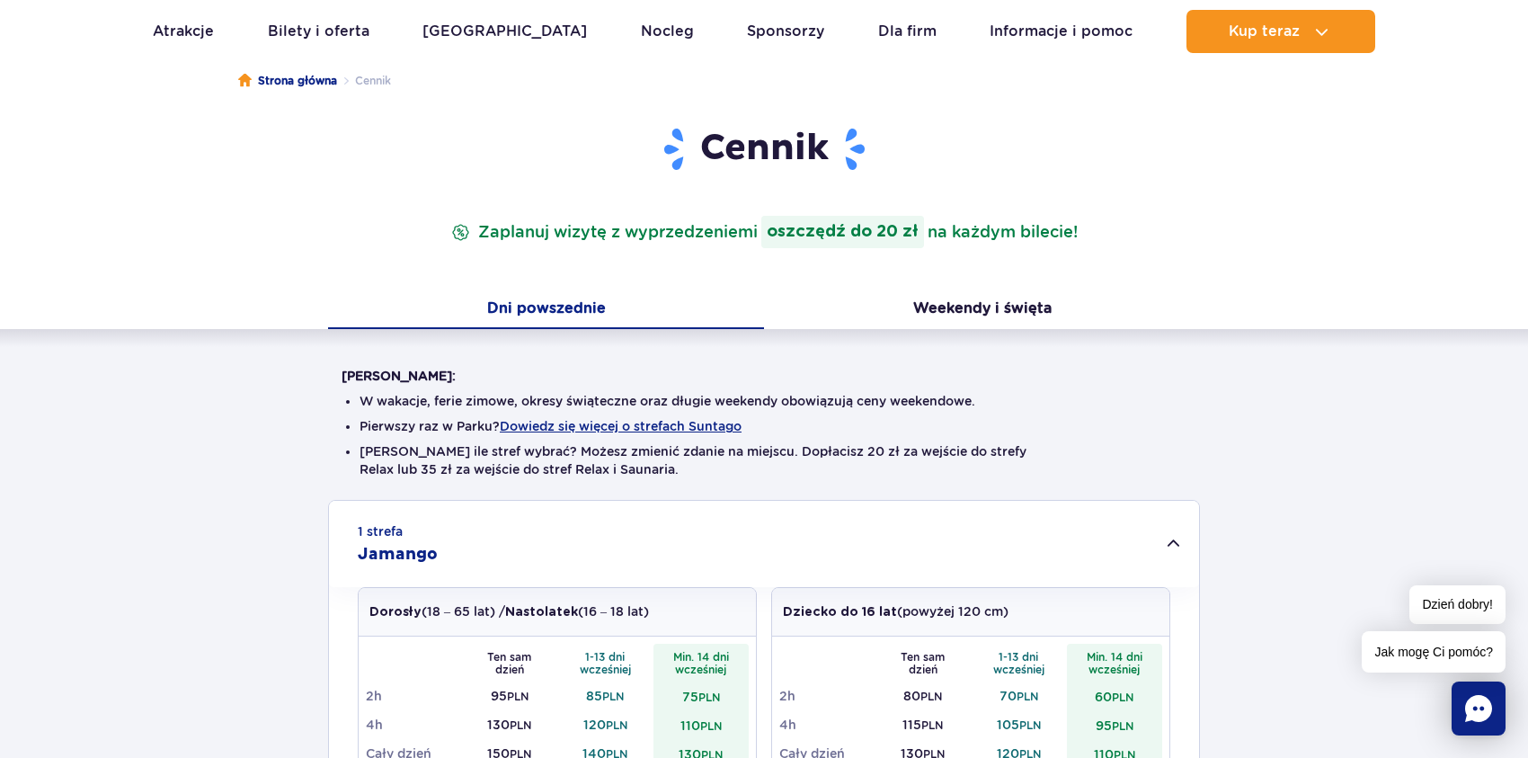
scroll to position [180, 0]
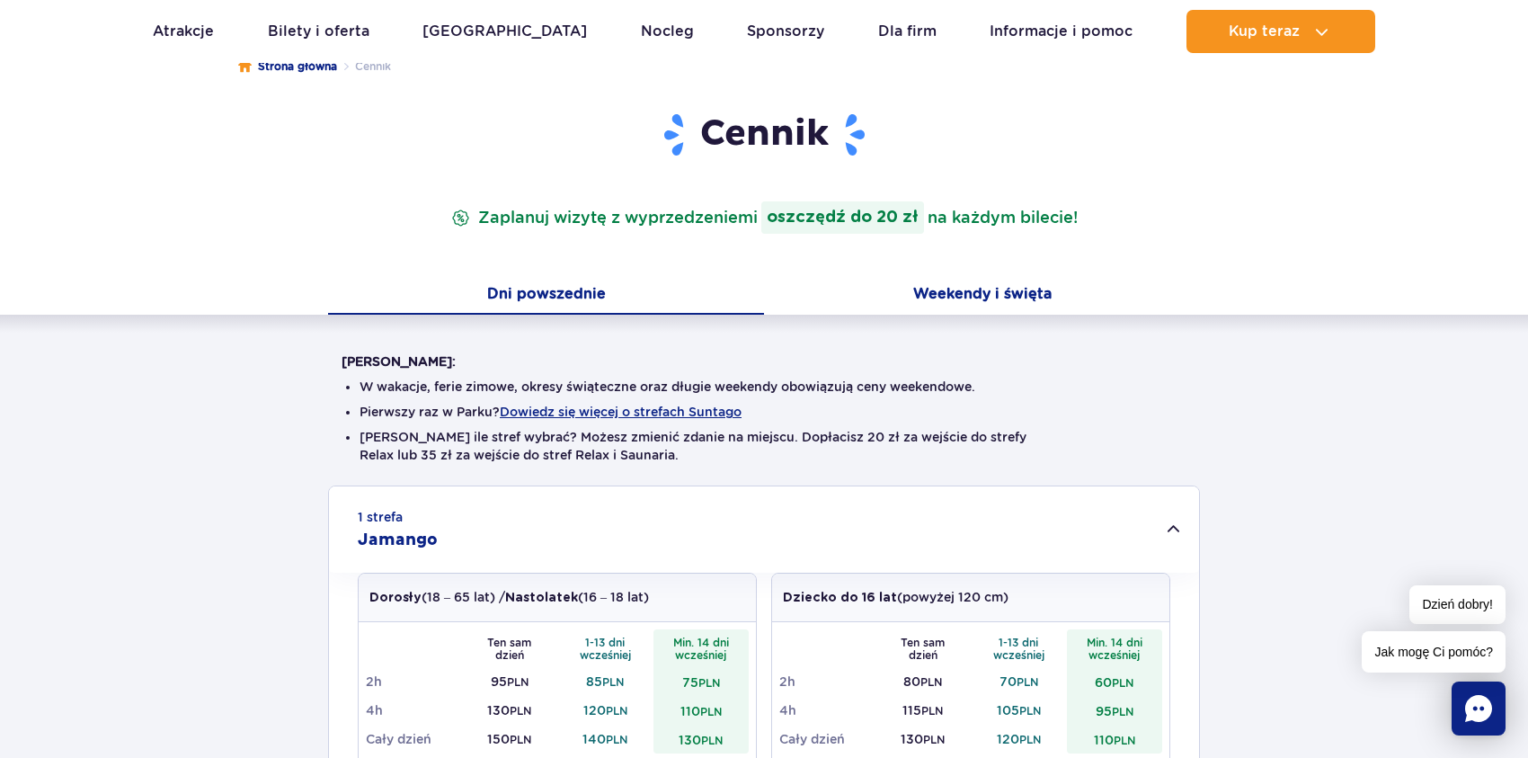
click at [984, 296] on button "Weekendy i święta" at bounding box center [982, 296] width 436 height 38
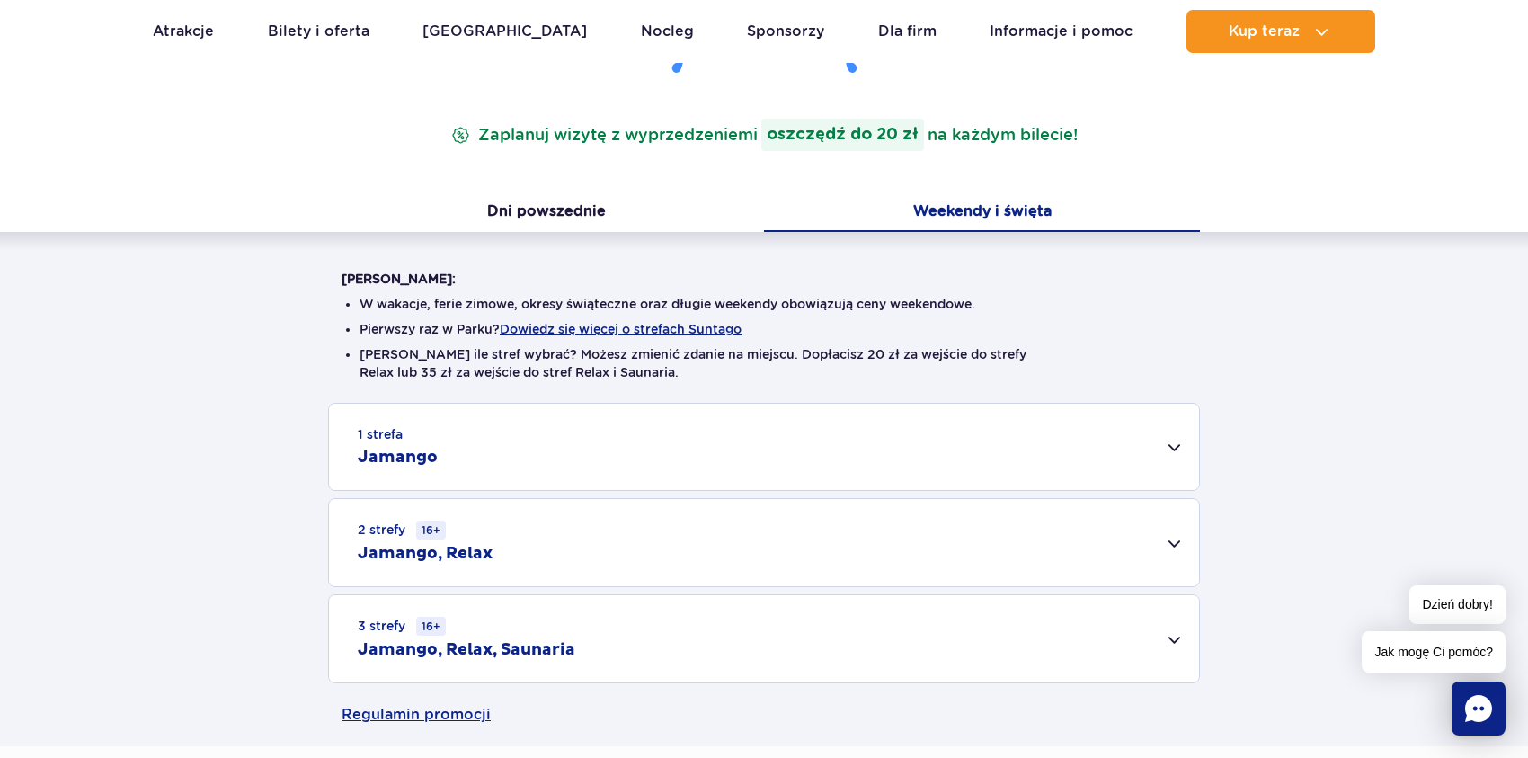
scroll to position [449, 0]
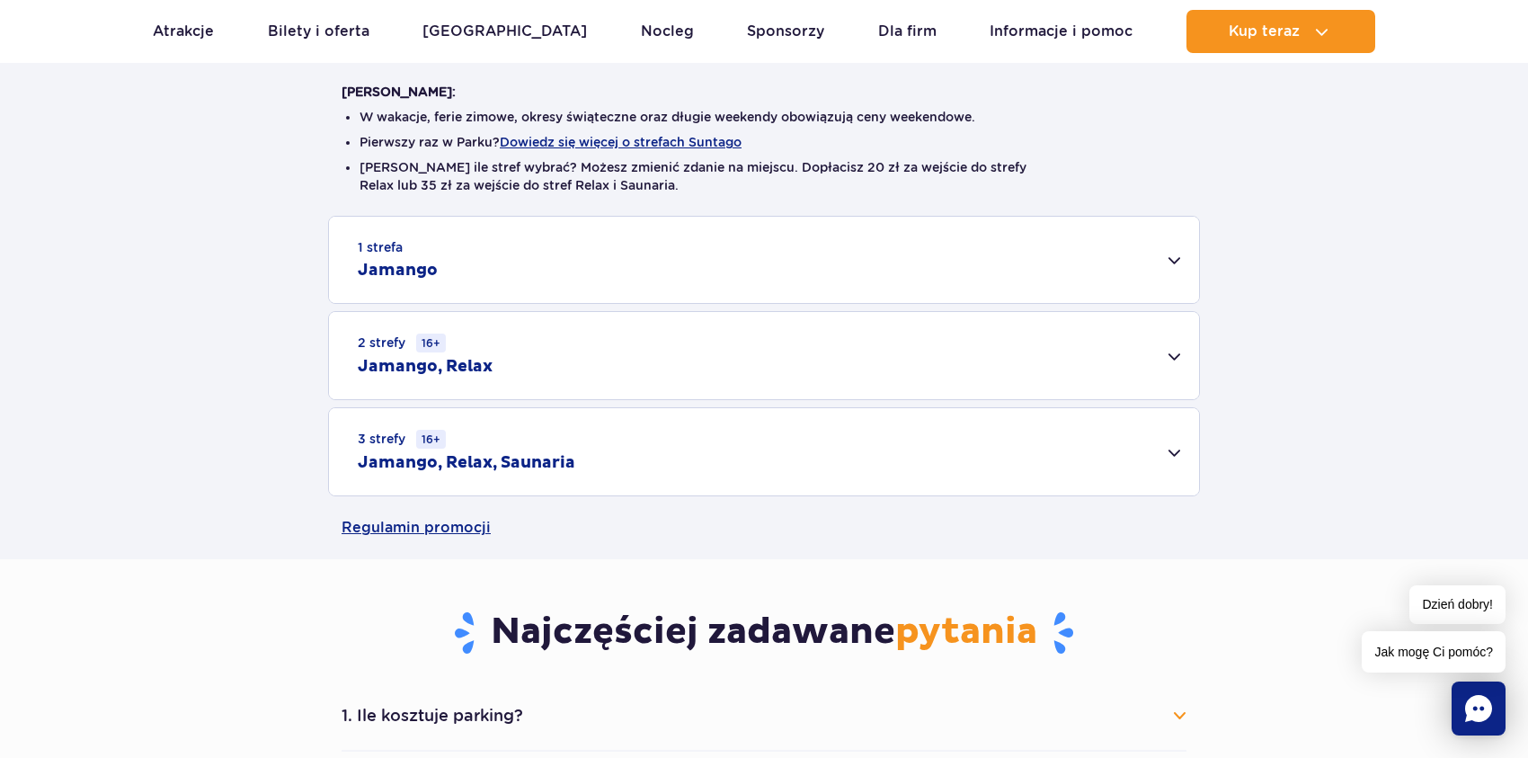
click at [1171, 257] on div "1 strefa Jamango" at bounding box center [764, 260] width 870 height 86
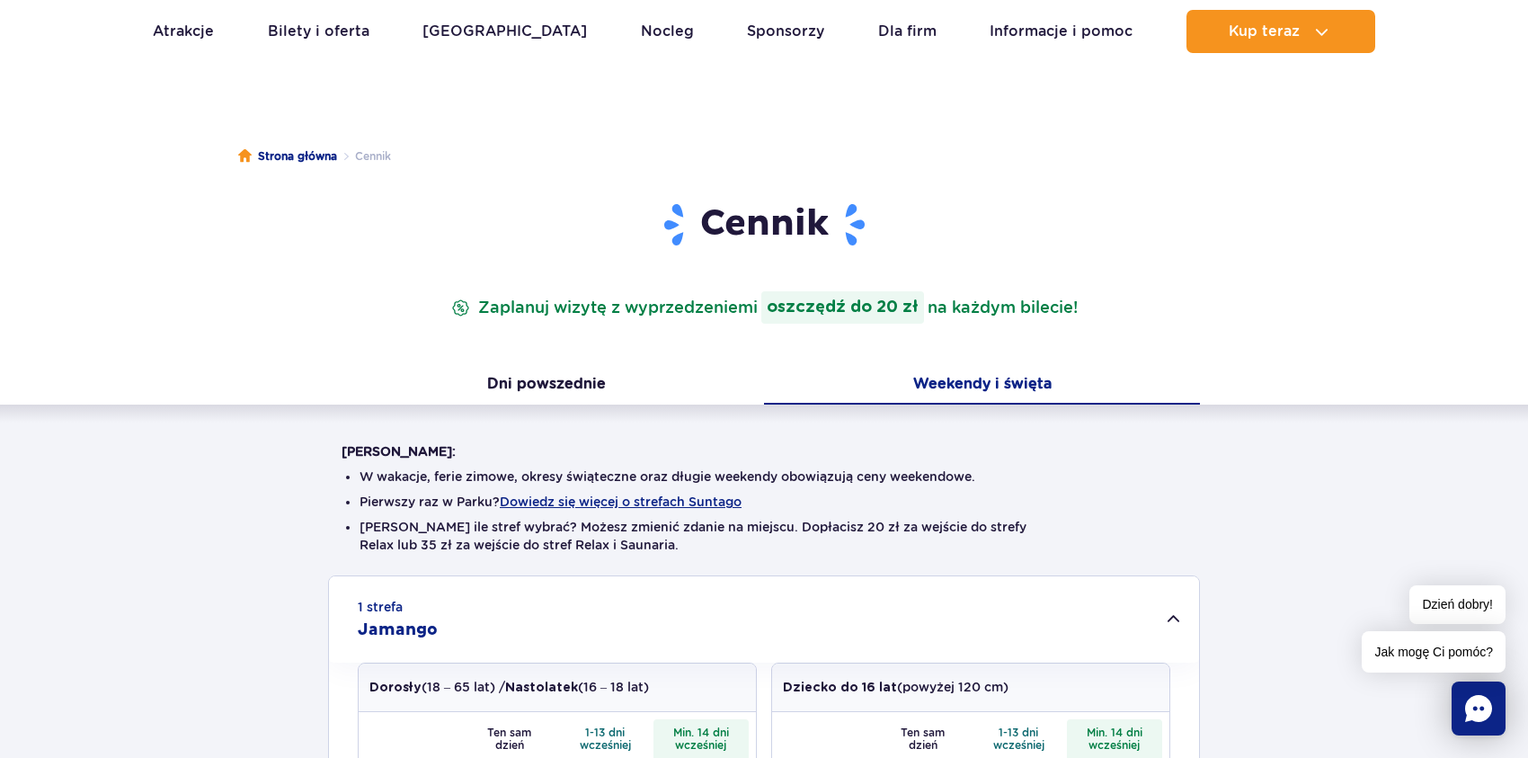
scroll to position [0, 0]
